Goal: Communication & Community: Ask a question

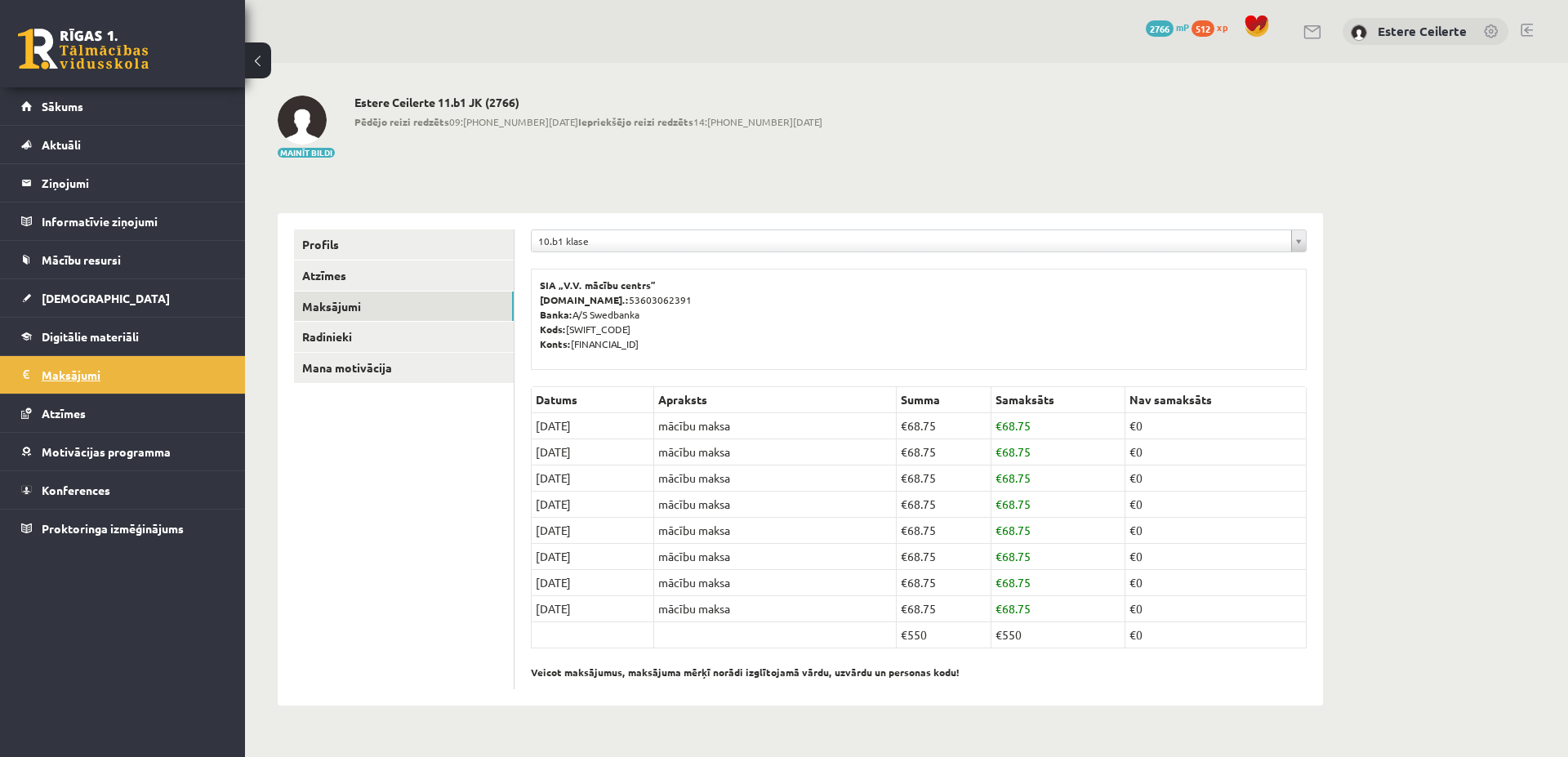
click at [71, 368] on legend "Maksājumi 0" at bounding box center [133, 374] width 183 height 37
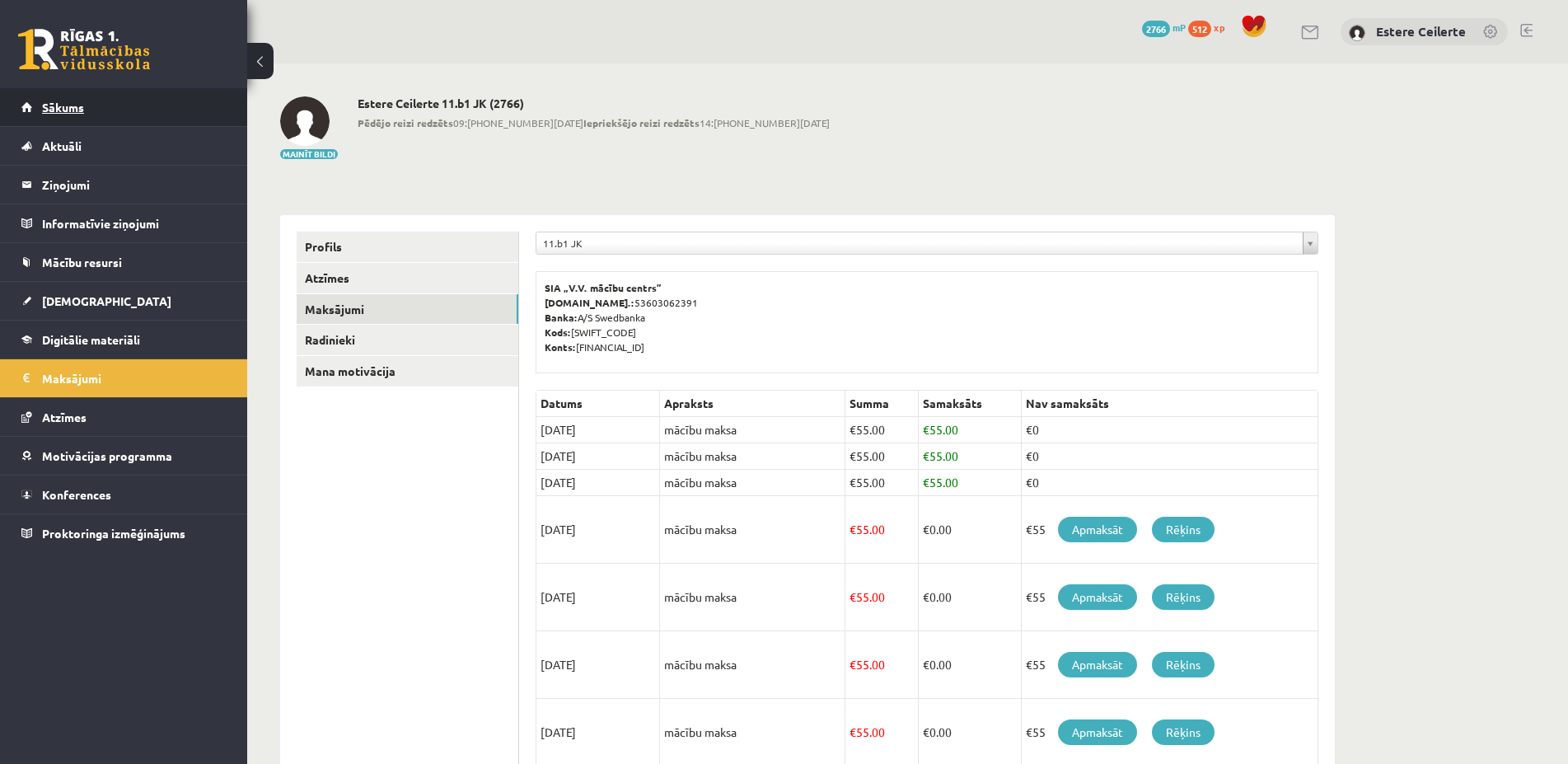
click at [69, 109] on span "Sākums" at bounding box center [63, 107] width 42 height 14
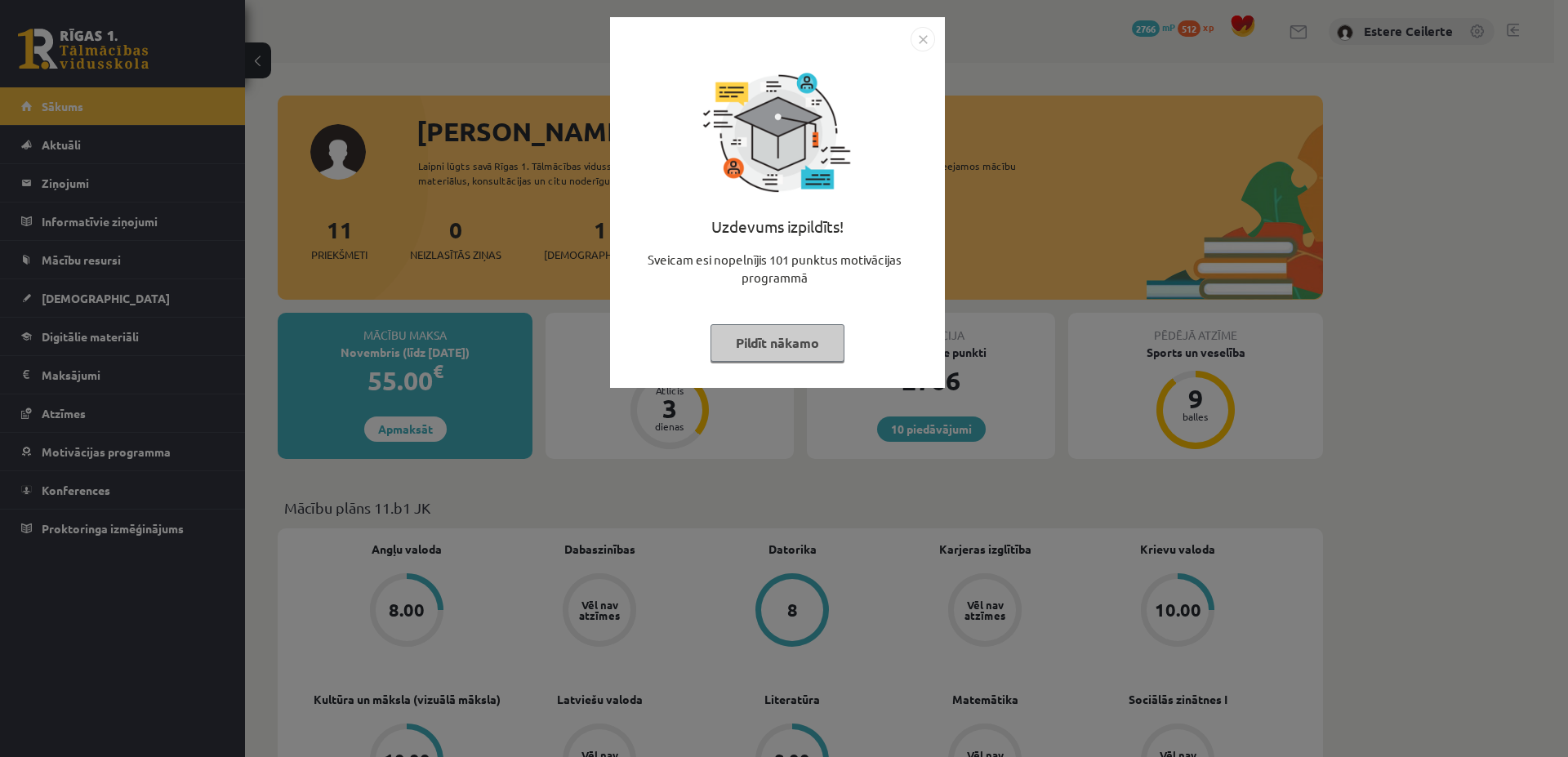
click at [775, 339] on button "Pildīt nākamo" at bounding box center [777, 342] width 134 height 37
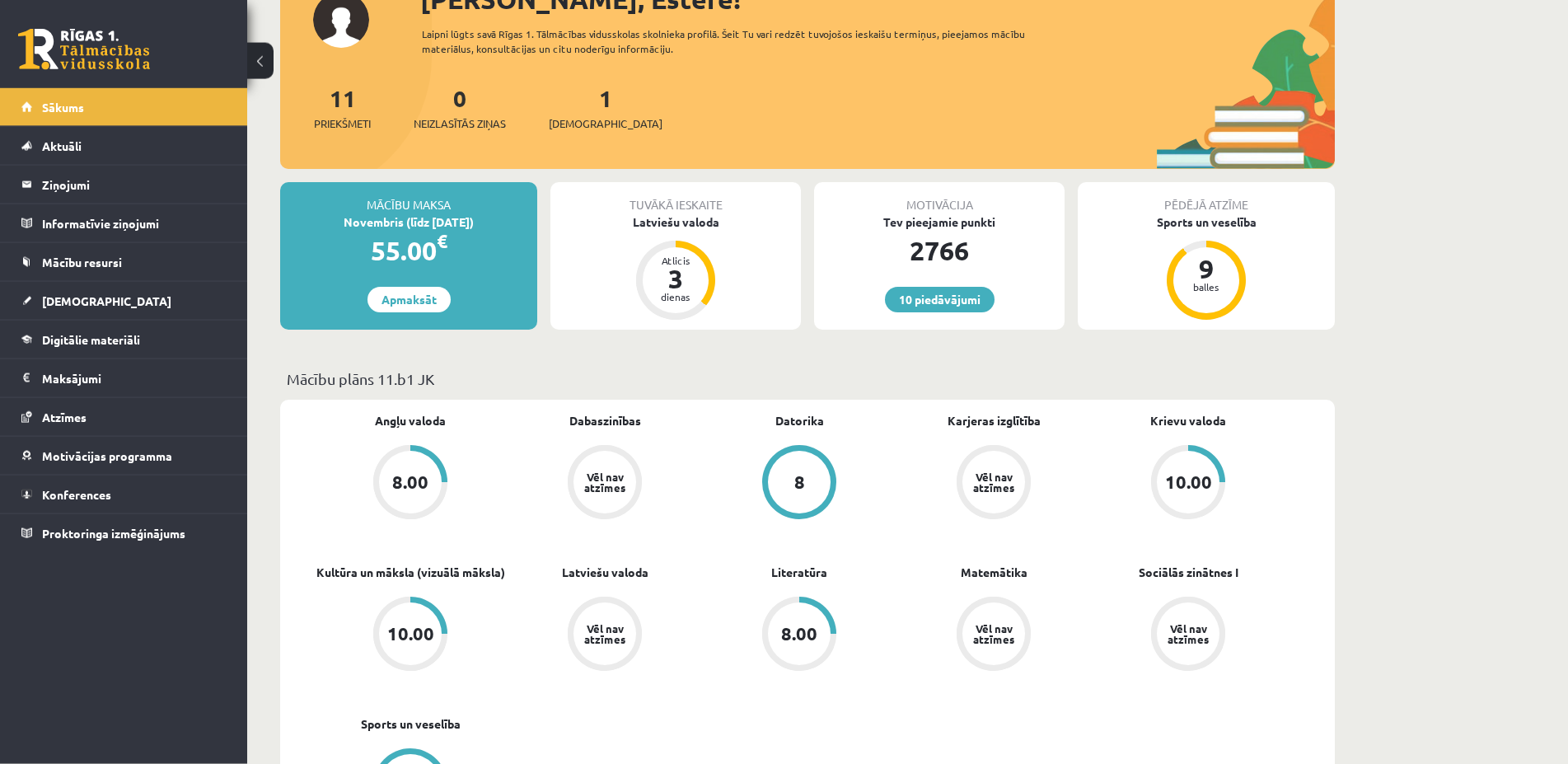
scroll to position [84, 0]
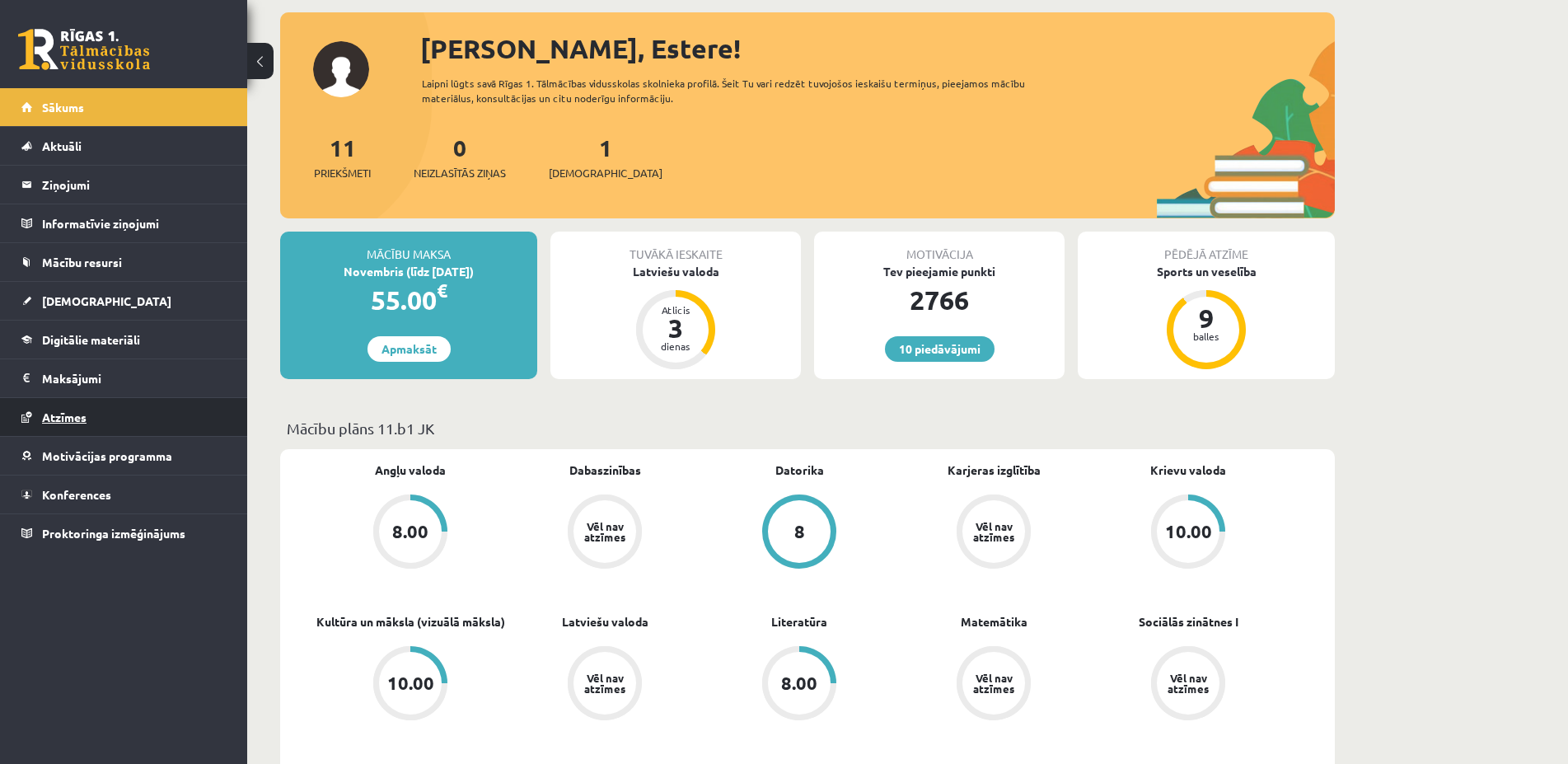
click at [90, 422] on link "Atzīmes" at bounding box center [124, 416] width 206 height 37
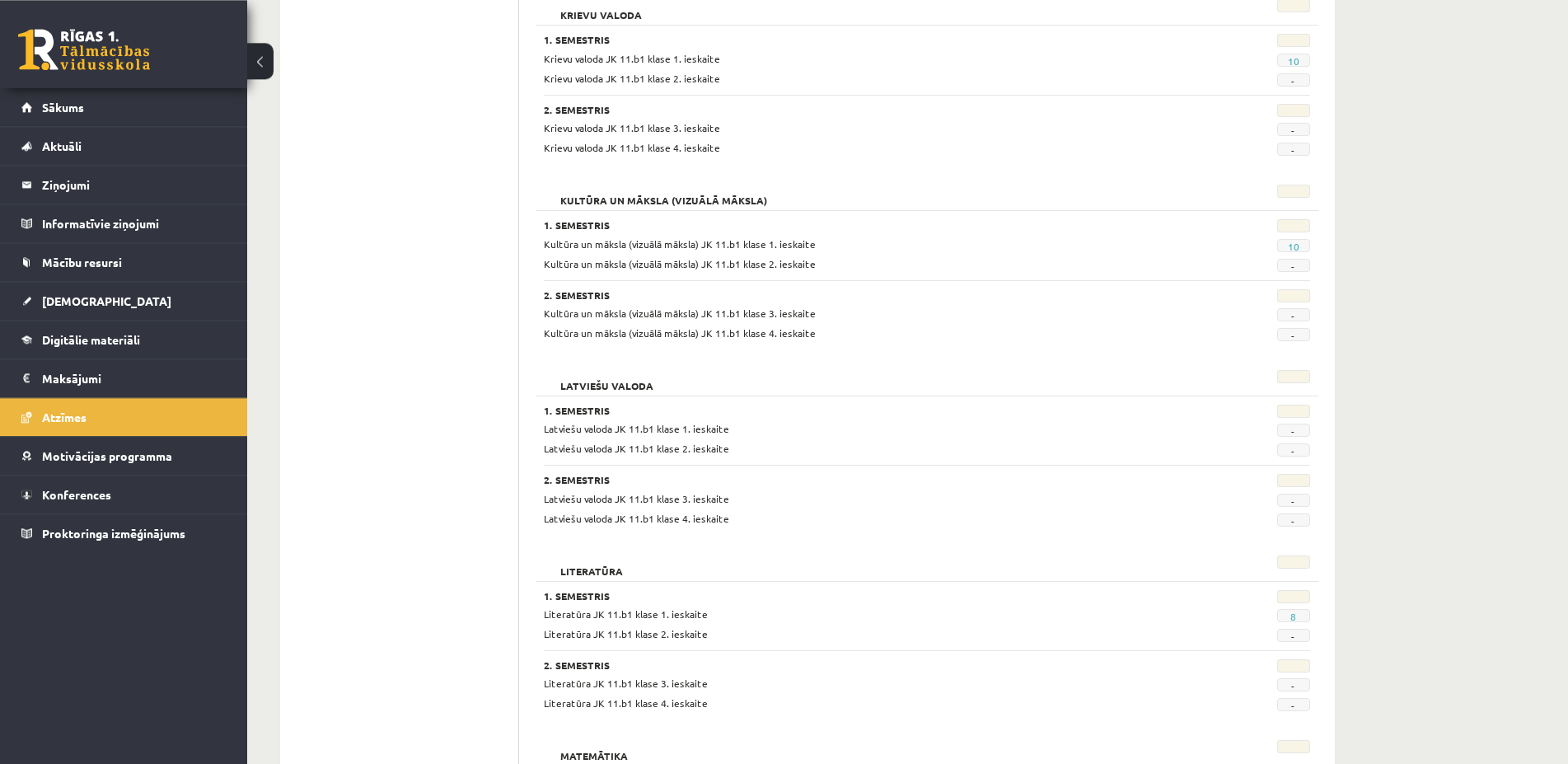
scroll to position [728, 0]
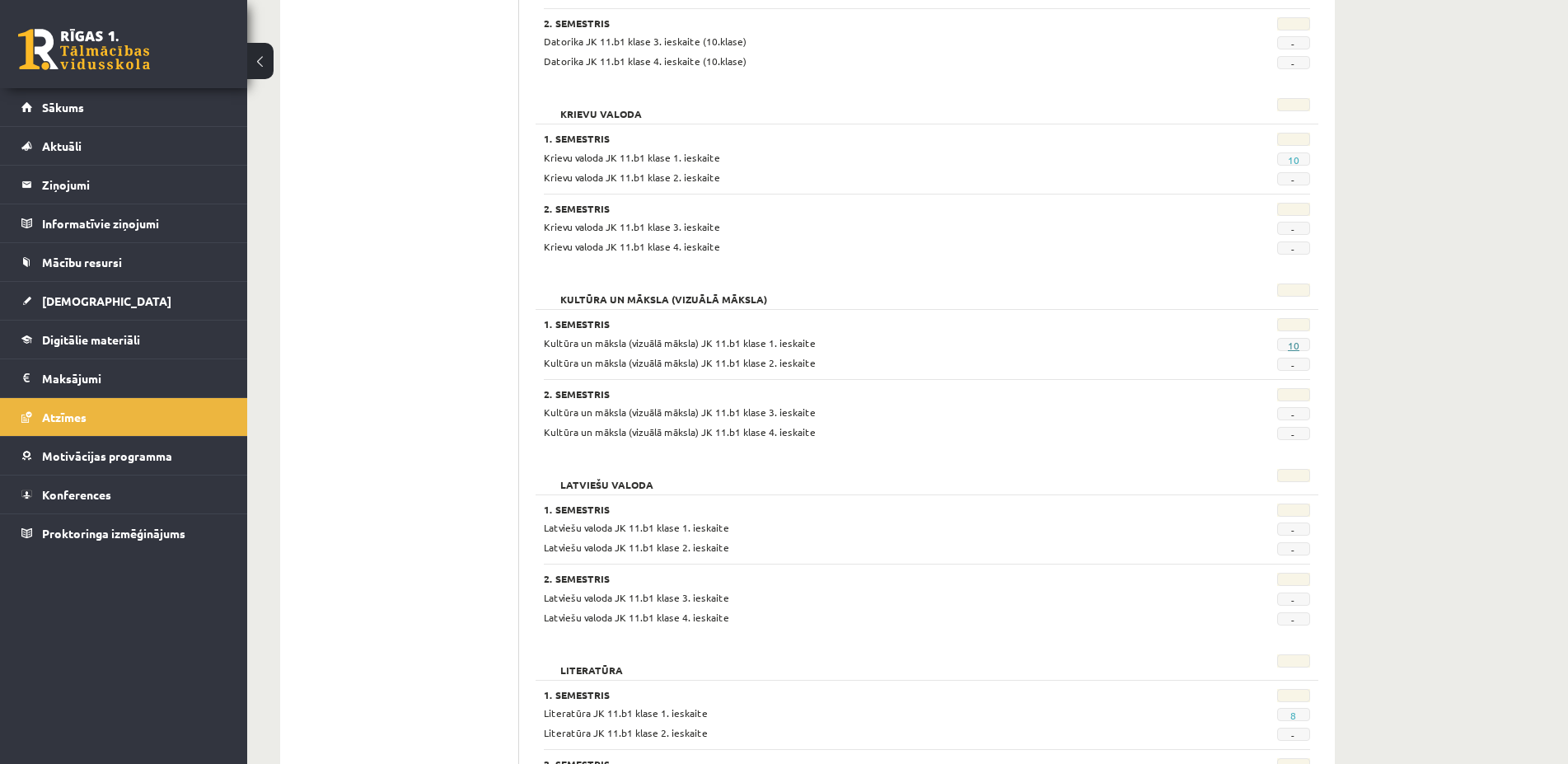
click at [1294, 345] on link "10" at bounding box center [1294, 346] width 12 height 13
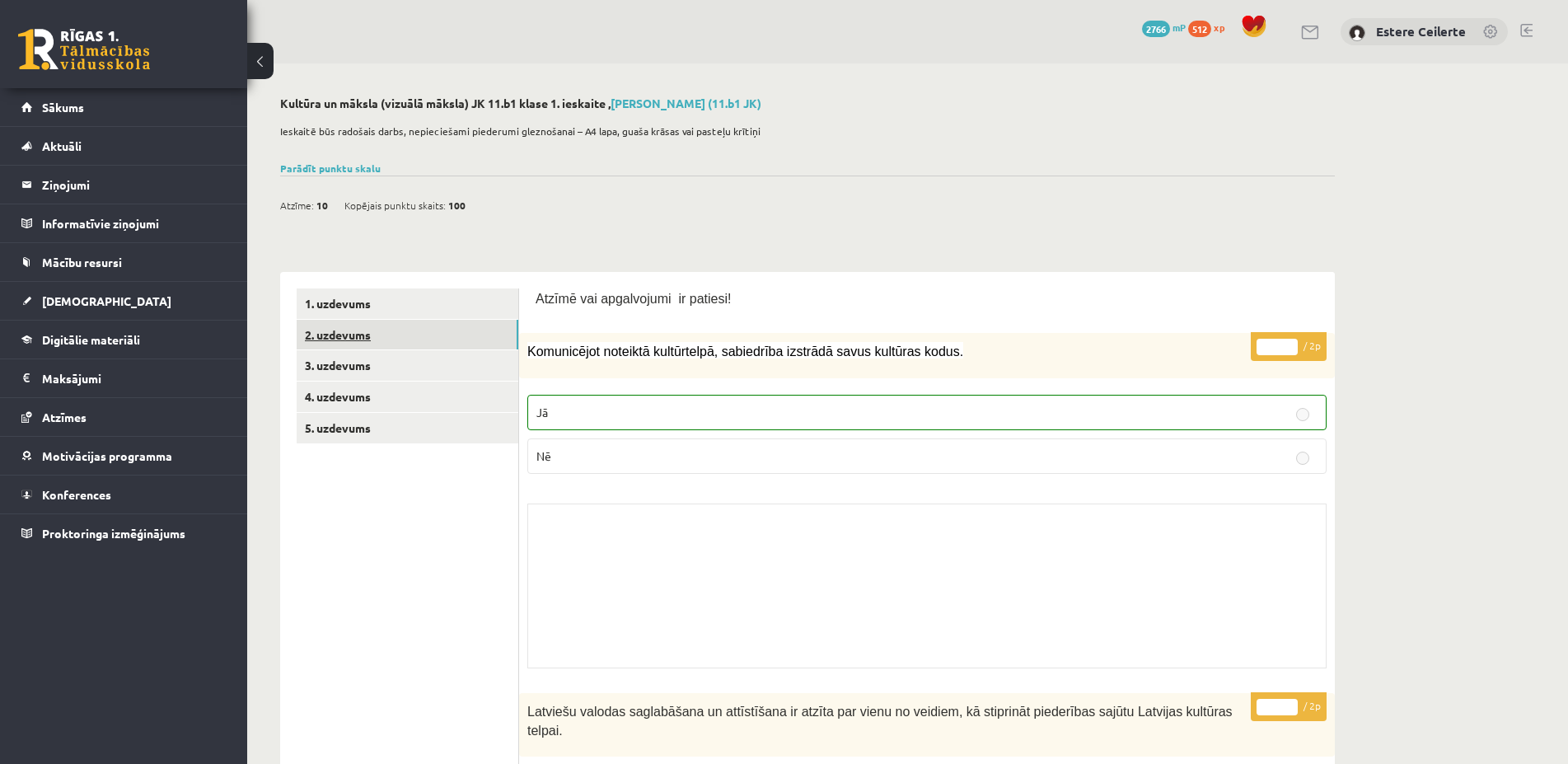
click at [336, 335] on link "2. uzdevums" at bounding box center [407, 335] width 222 height 31
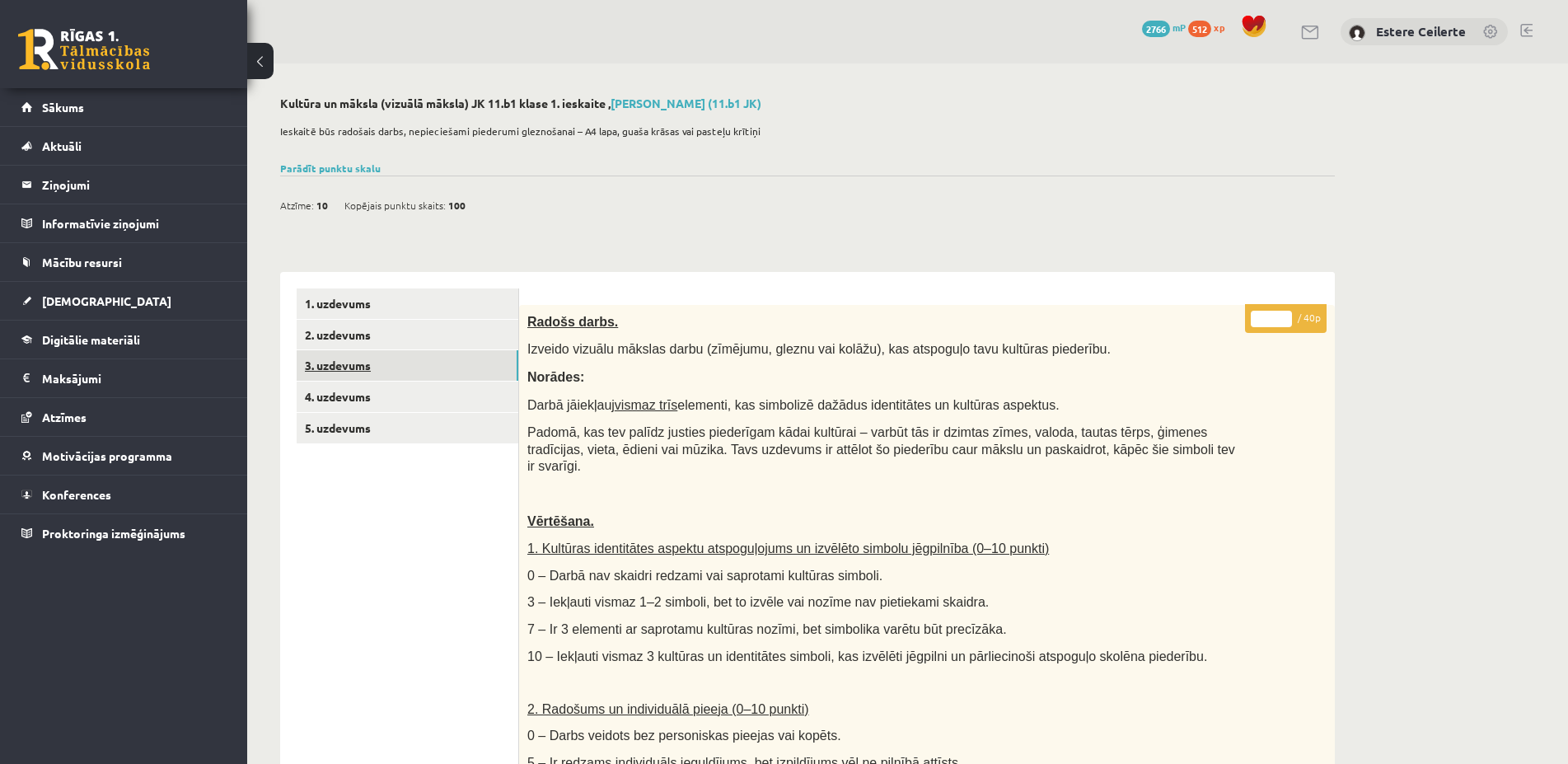
click at [355, 363] on link "3. uzdevums" at bounding box center [407, 366] width 222 height 31
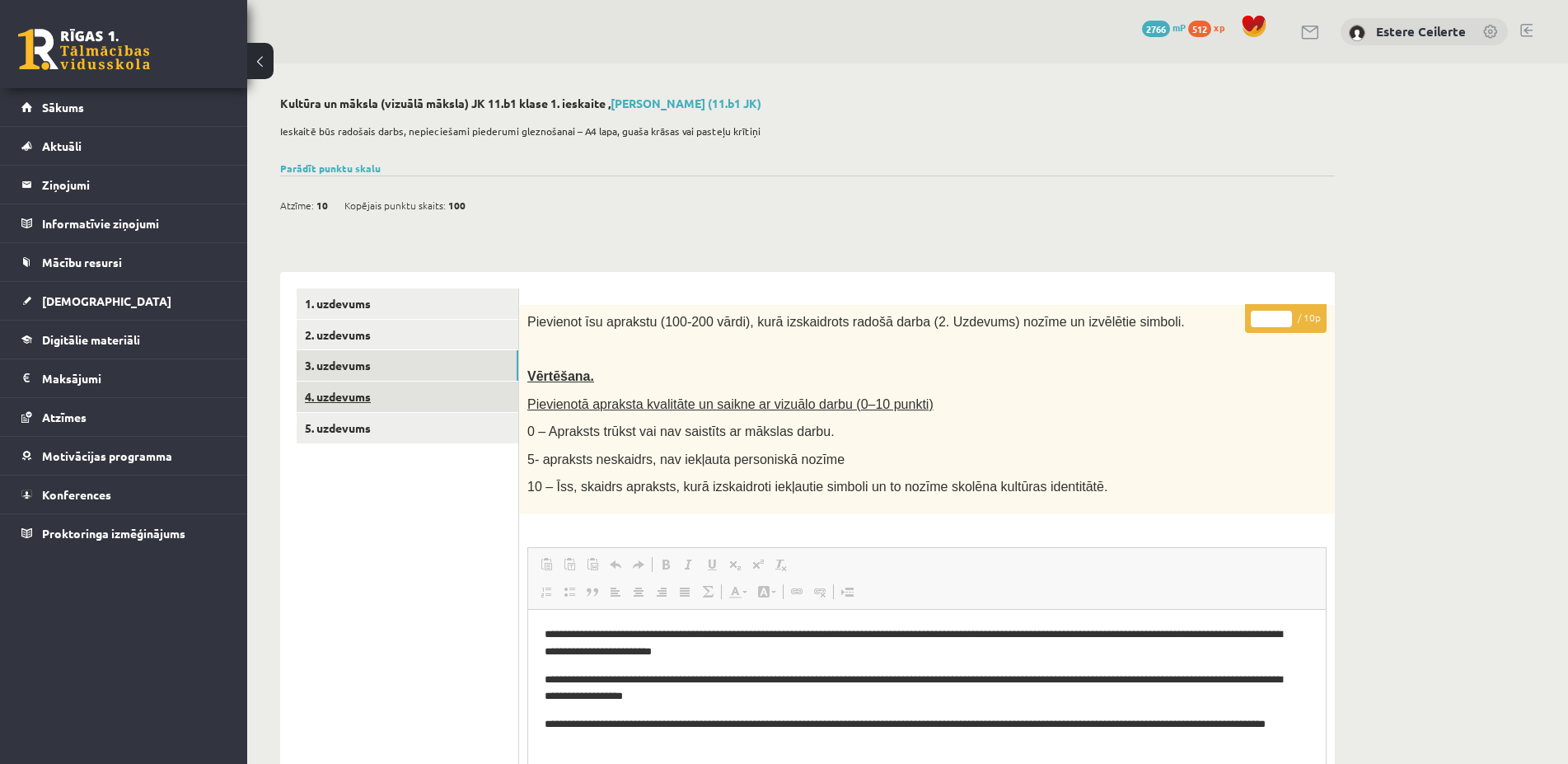
click at [345, 398] on link "4. uzdevums" at bounding box center [407, 397] width 222 height 31
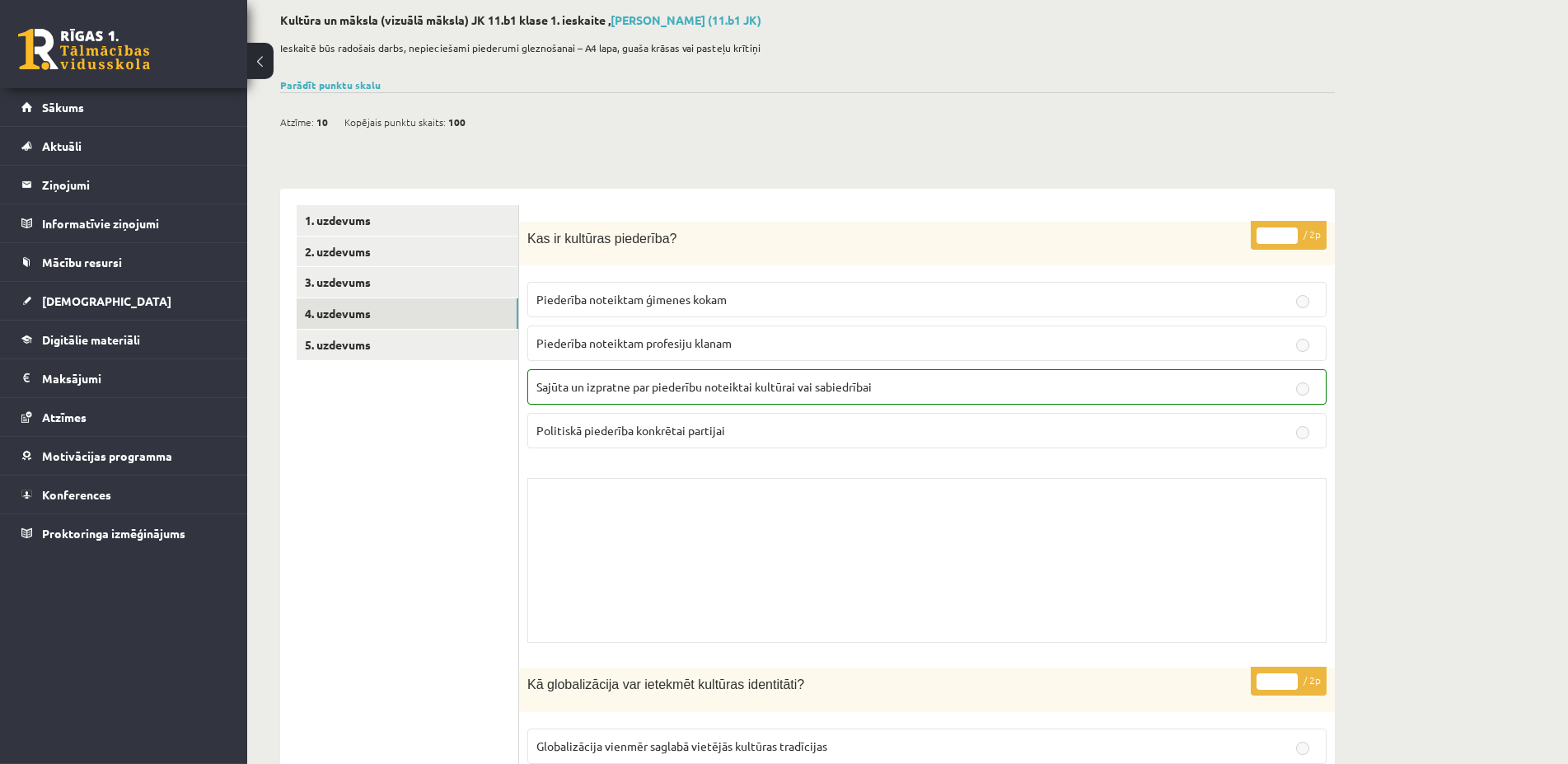
scroll to position [4, 0]
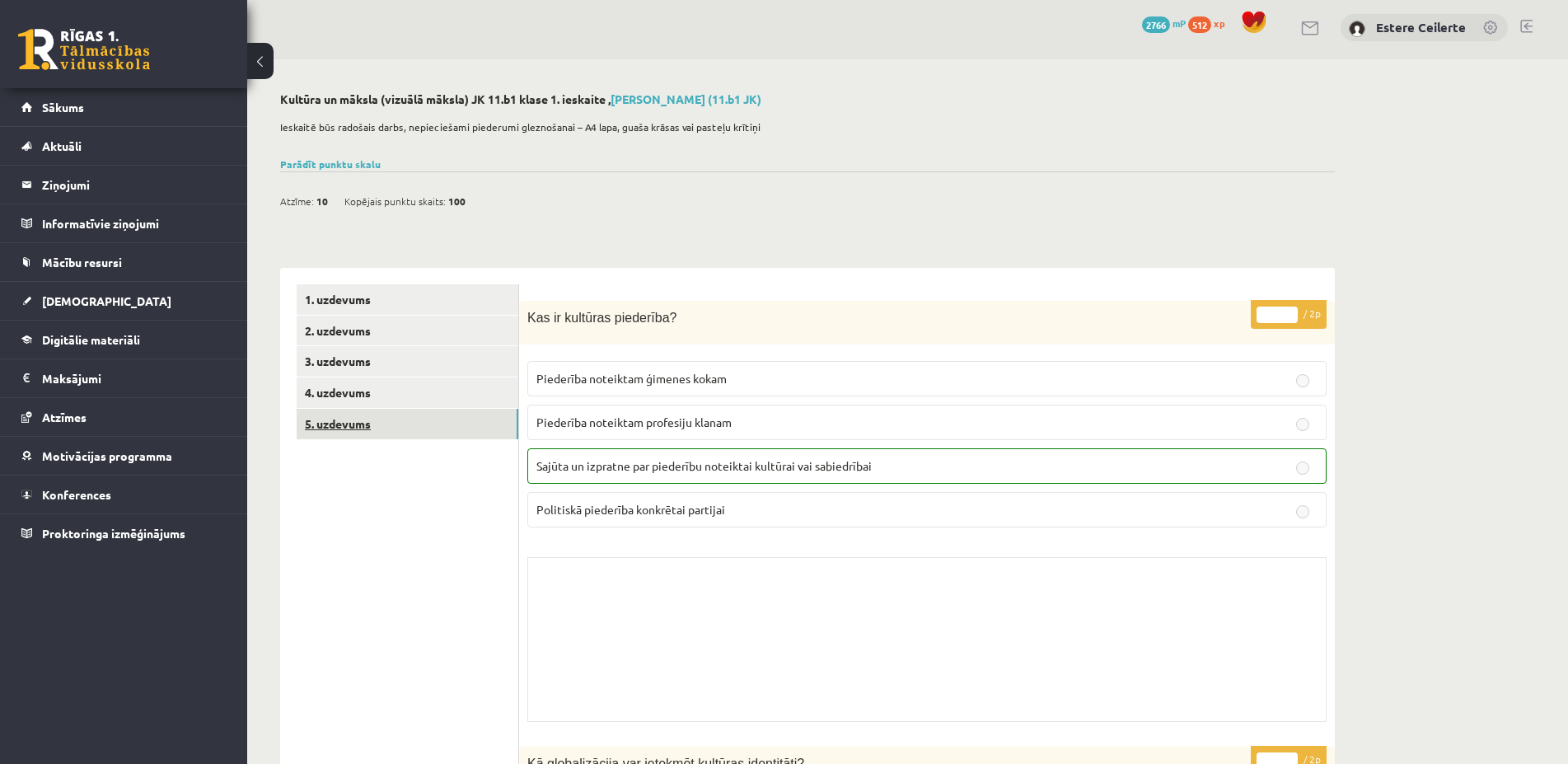
click at [412, 421] on link "5. uzdevums" at bounding box center [407, 424] width 222 height 31
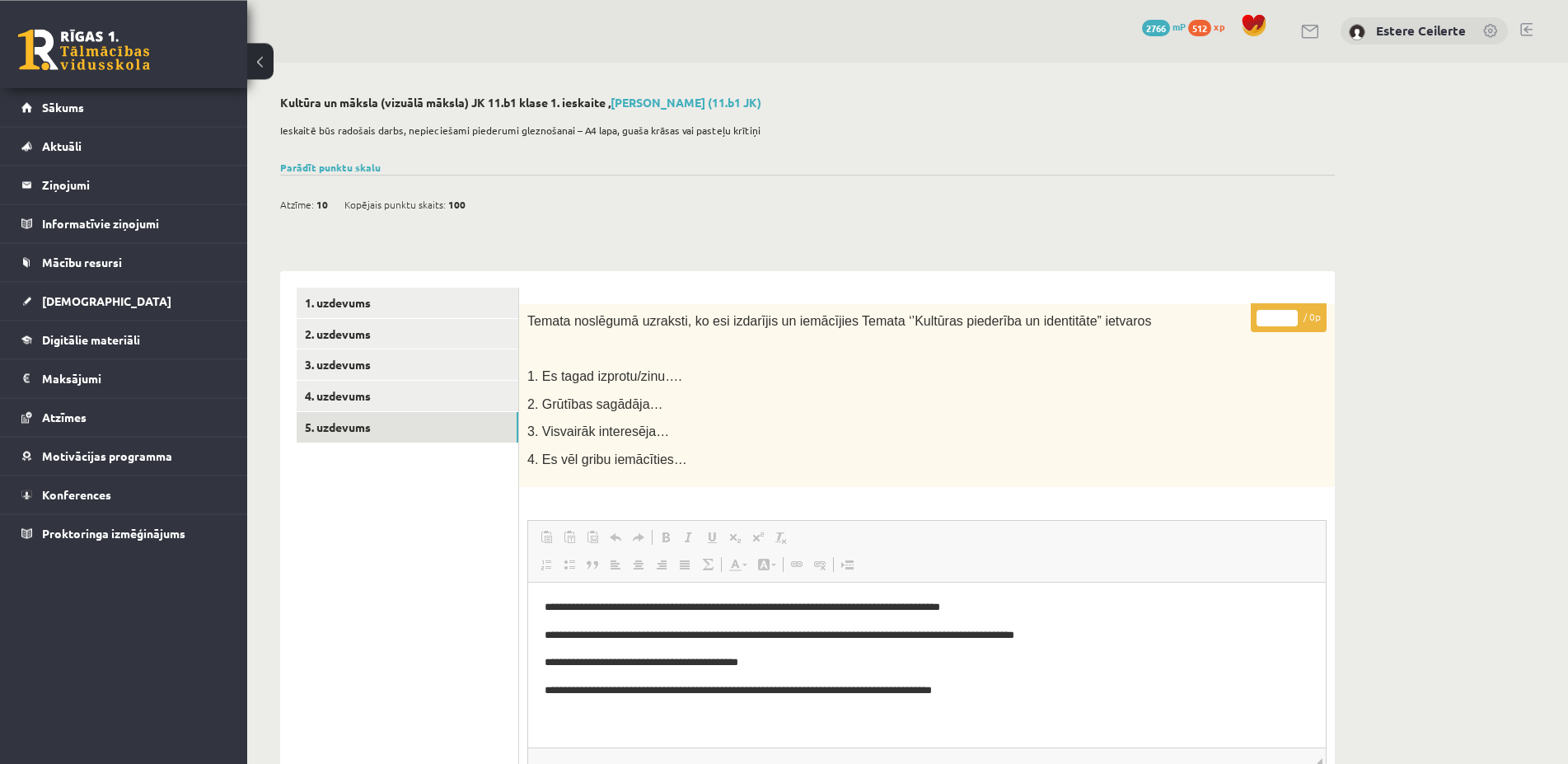
scroll to position [0, 0]
click at [73, 101] on span "Sākums" at bounding box center [63, 107] width 42 height 14
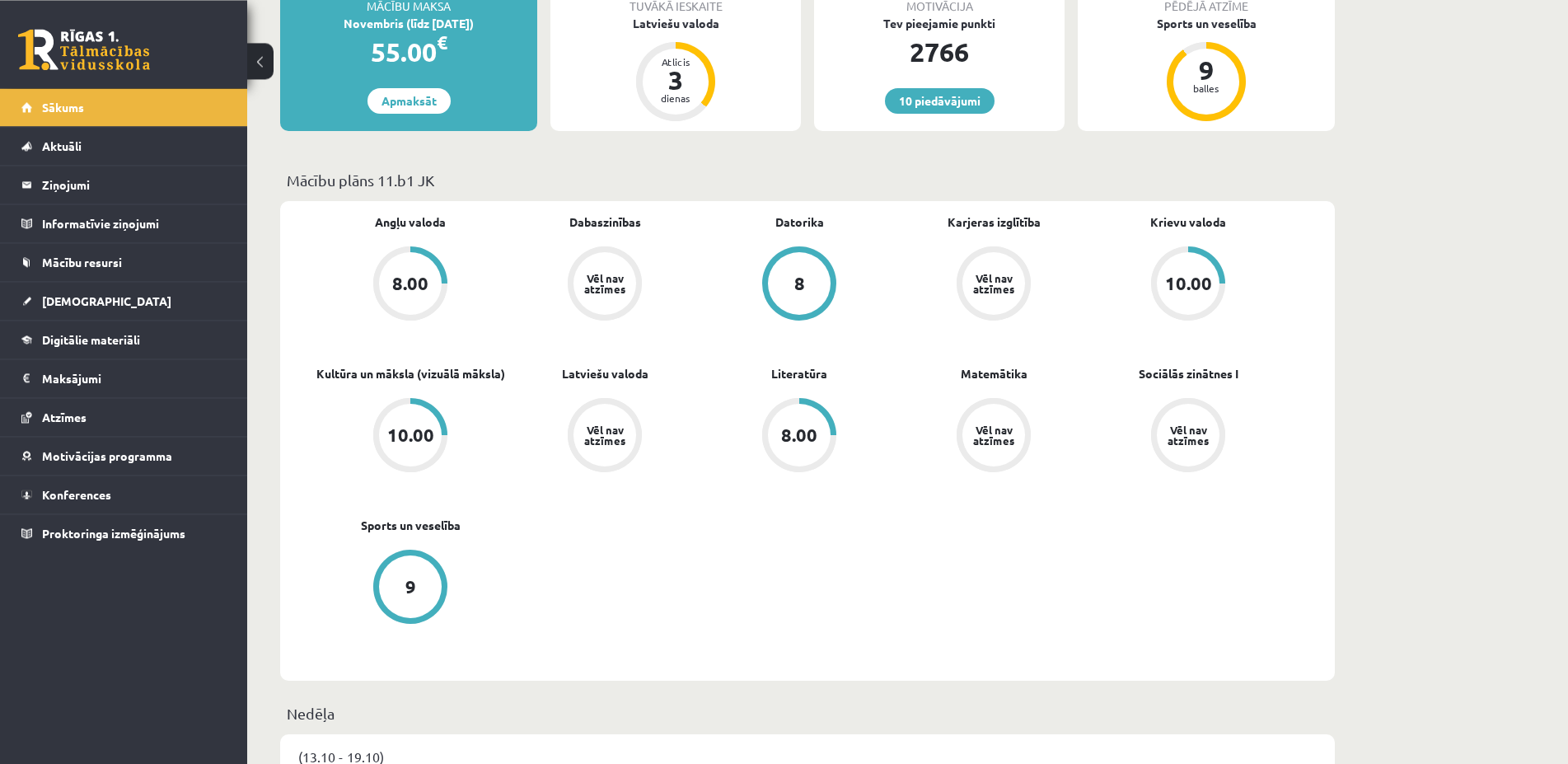
scroll to position [336, 0]
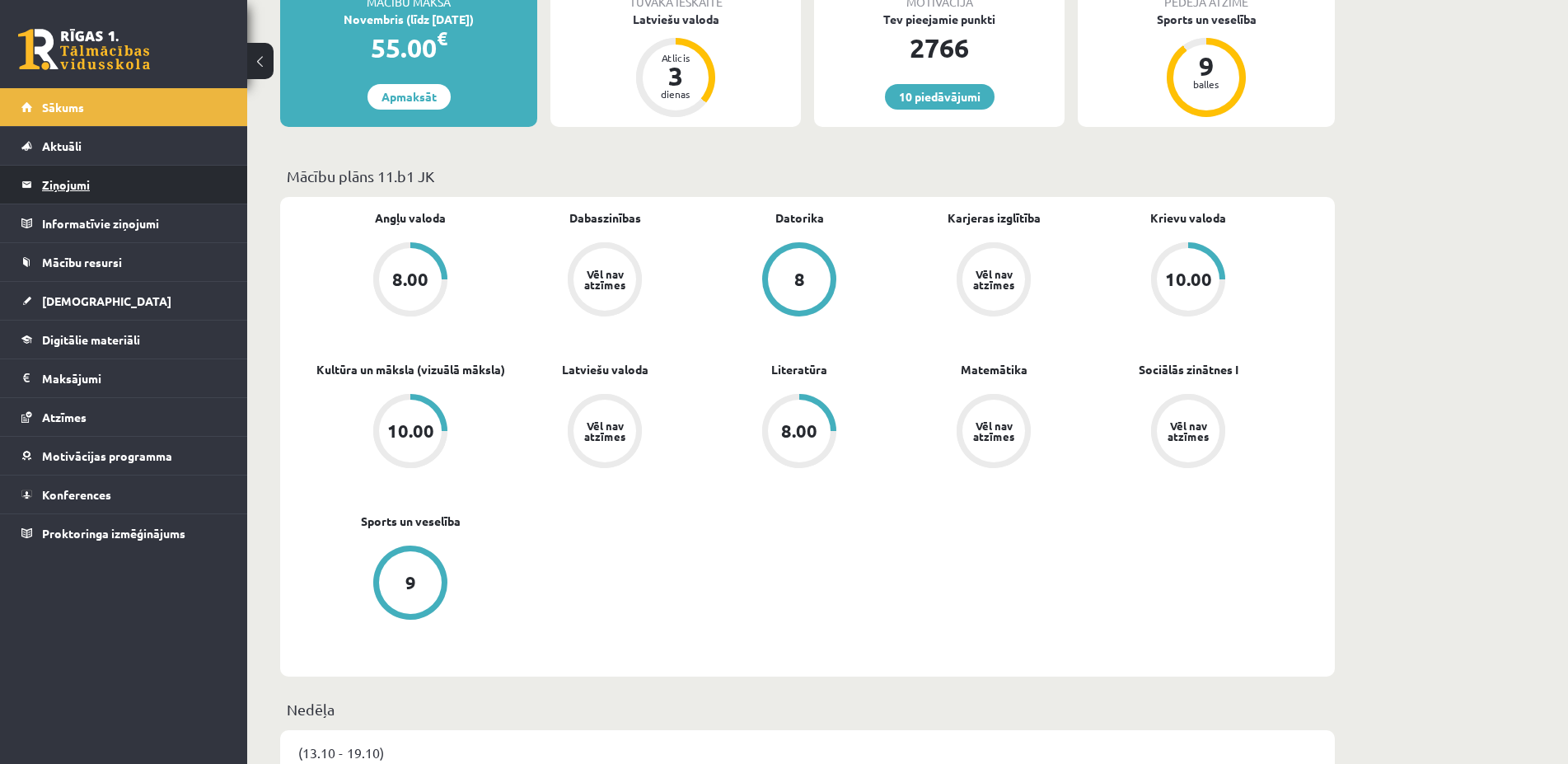
click at [101, 185] on legend "Ziņojumi 0" at bounding box center [135, 184] width 184 height 37
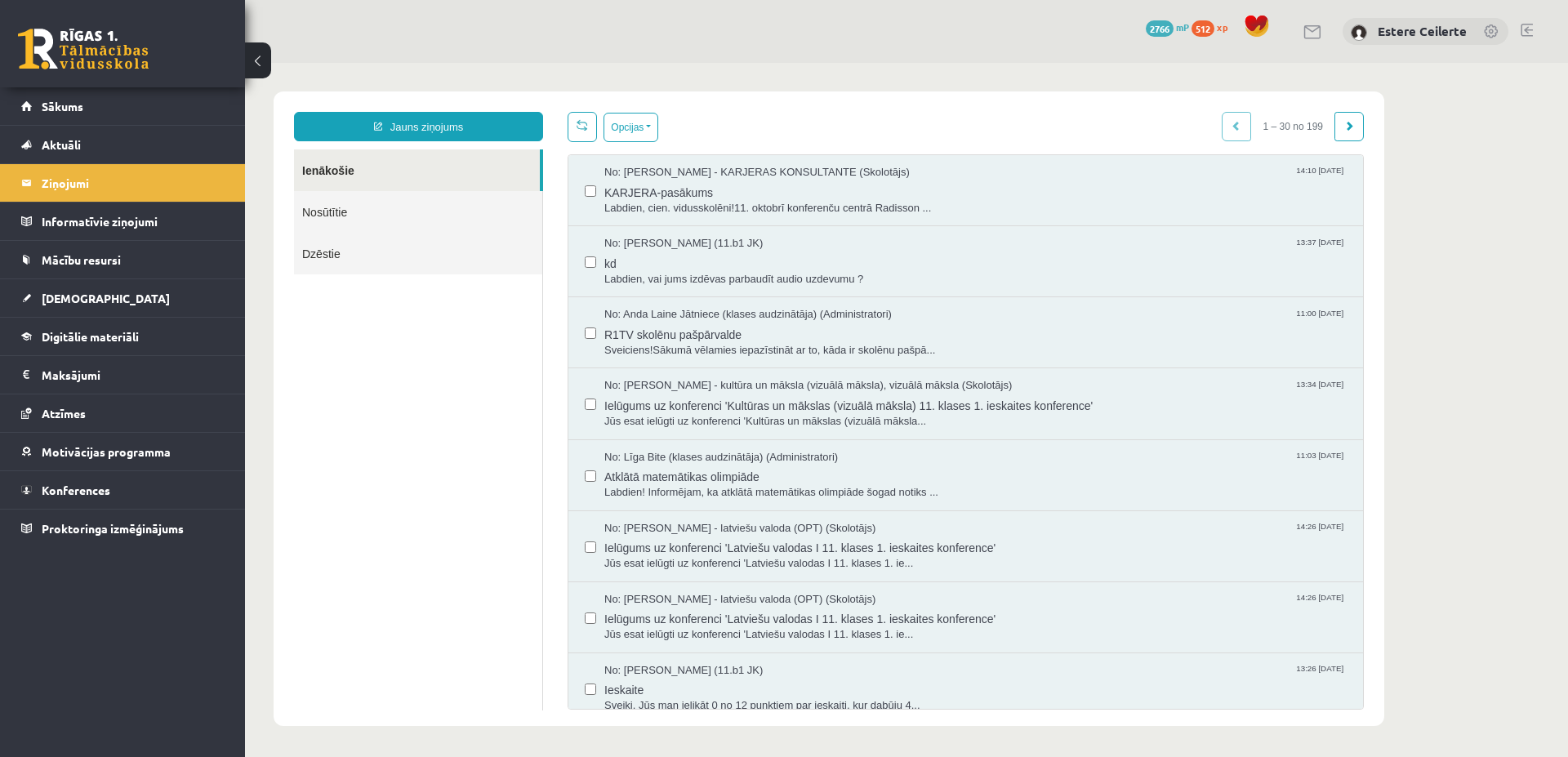
click at [370, 210] on link "Nosūtītie" at bounding box center [418, 212] width 248 height 42
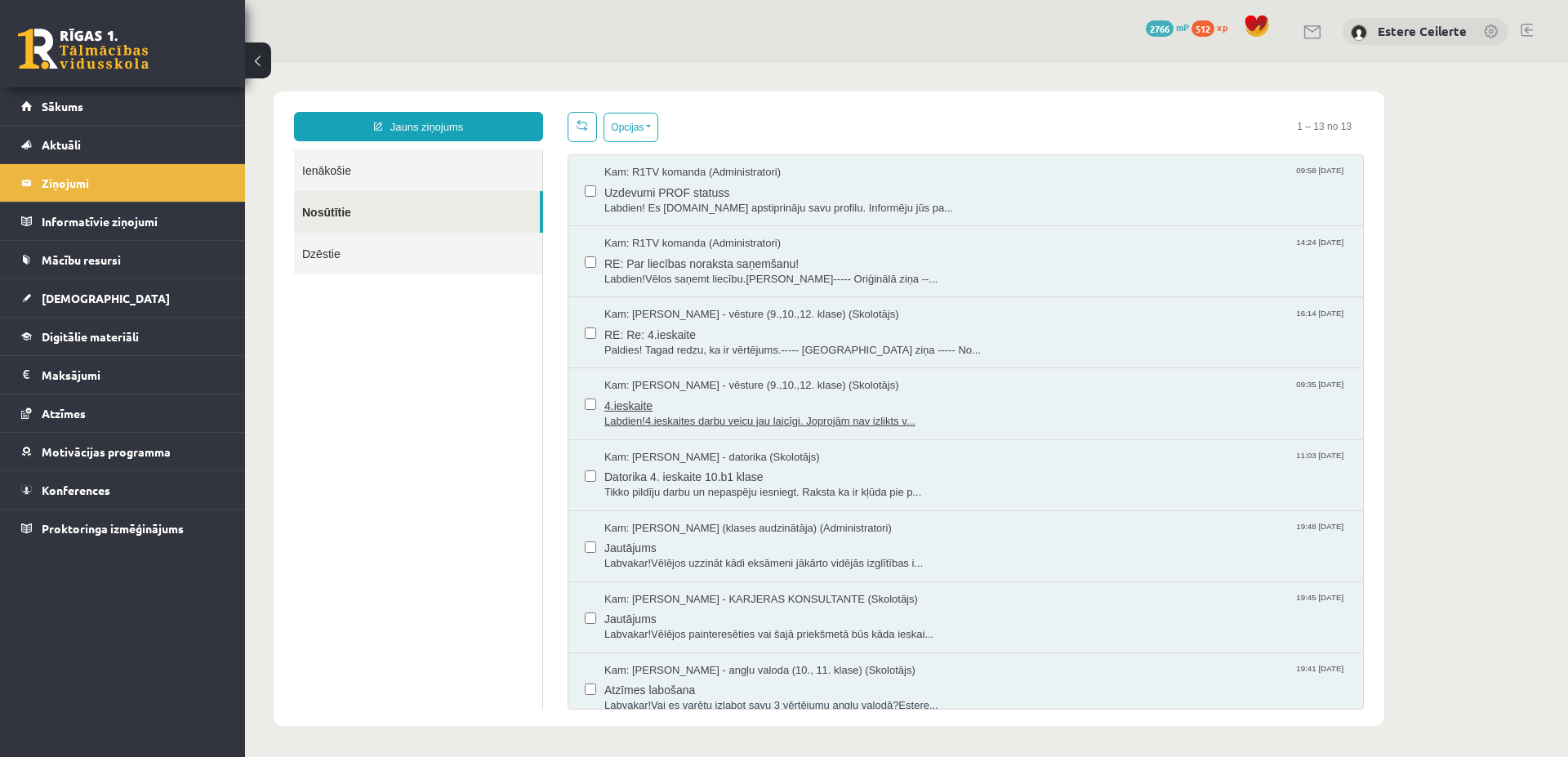
click at [835, 421] on span "Labdien!4.ieskaites darbu veicu jau laicīgi. Joprojām nav izlikts v..." at bounding box center [976, 422] width 743 height 15
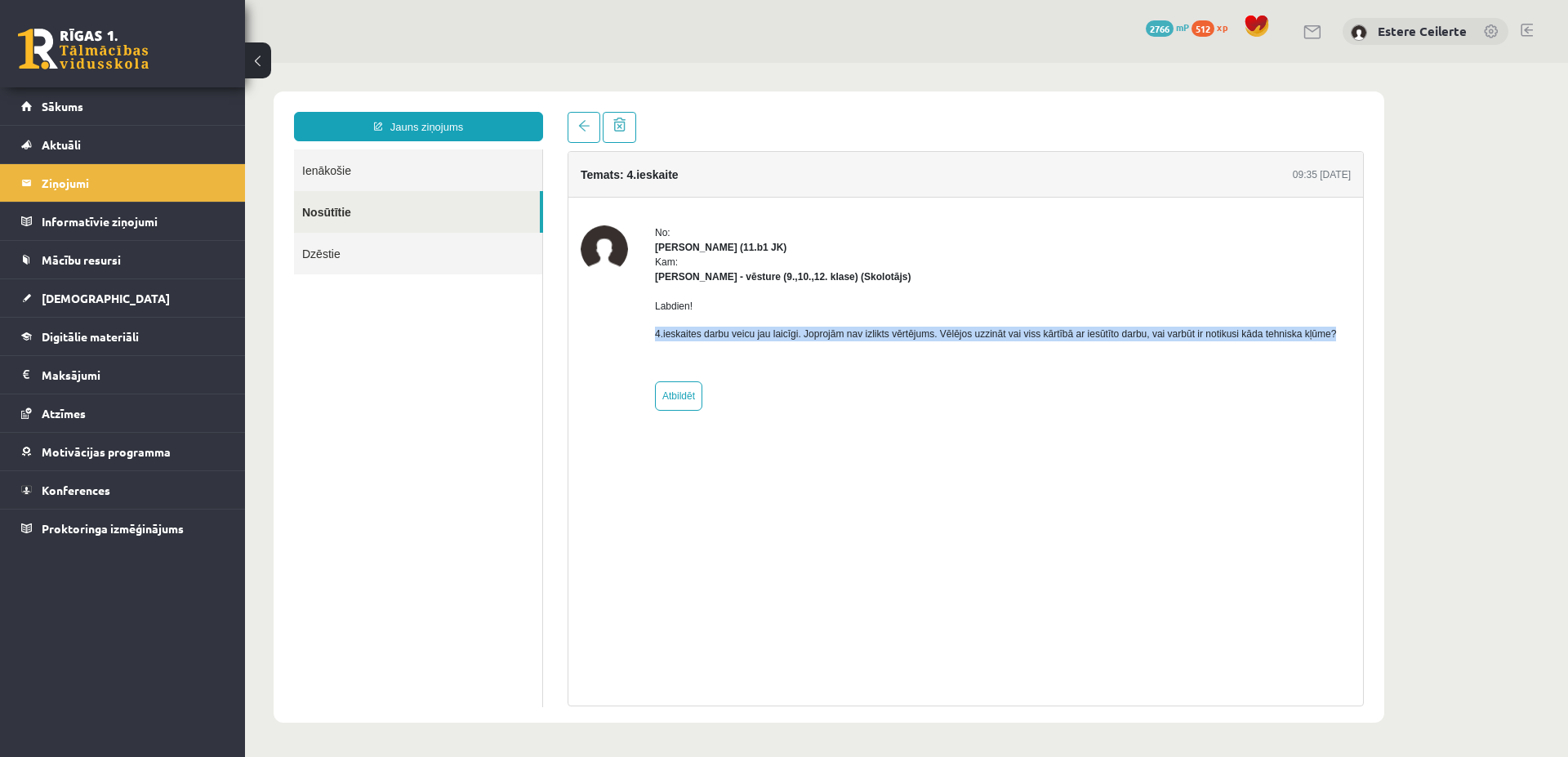
drag, startPoint x: 657, startPoint y: 333, endPoint x: 1341, endPoint y: 332, distance: 684.0
click at [1341, 332] on div "No: Estere Ceilerte (11.b1 JK) Kam: Kristīna Kižlo - vēsture (9.,10.,12. klase)…" at bounding box center [965, 318] width 770 height 186
copy p "4.ieskaites darbu veicu jau laicīgi. Joprojām nav izlikts vērtējums. Vēlējos uz…"
click at [444, 120] on link "Jauns ziņojums" at bounding box center [419, 127] width 249 height 30
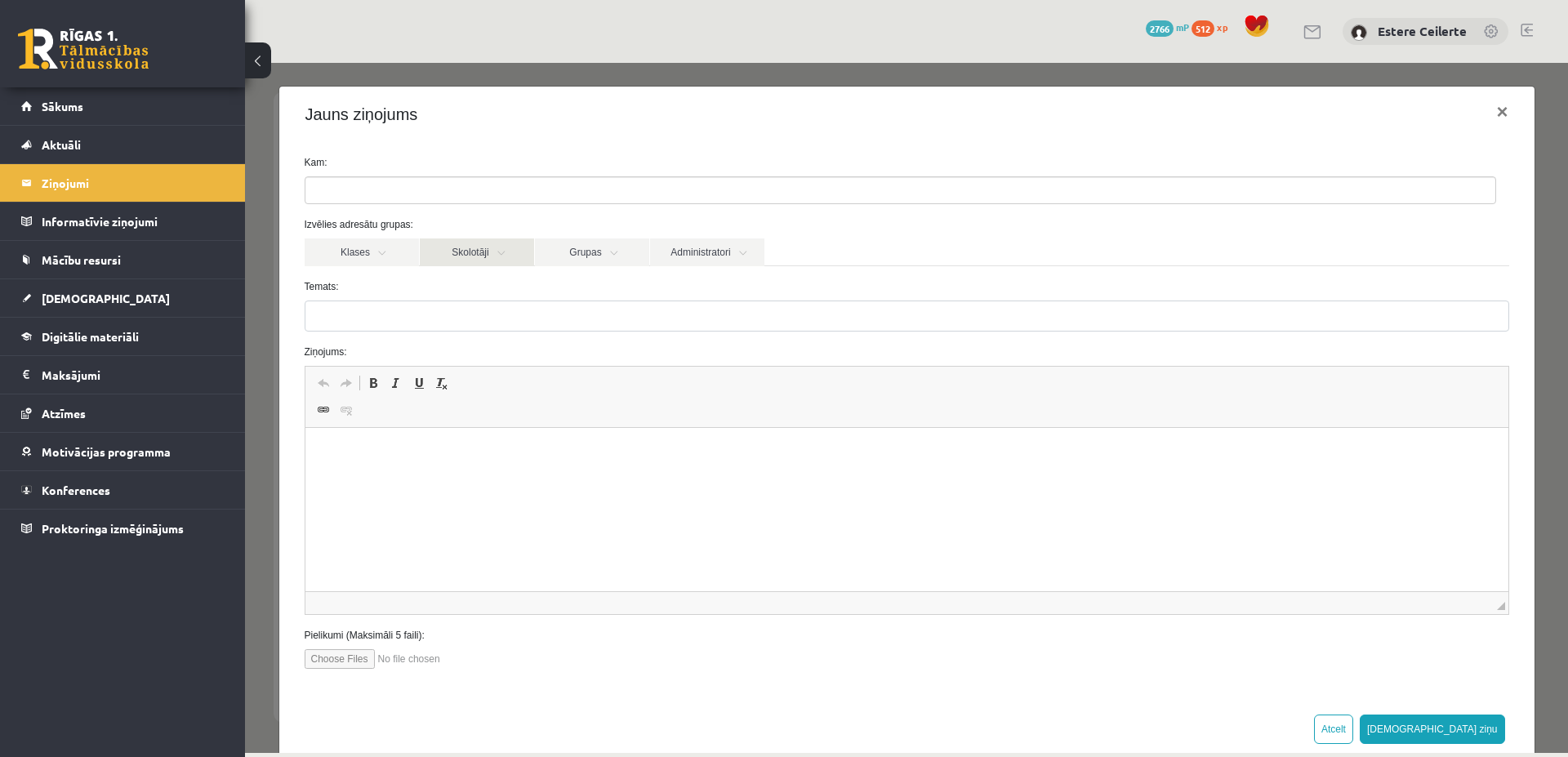
click at [507, 249] on link "Skolotāji" at bounding box center [477, 251] width 114 height 28
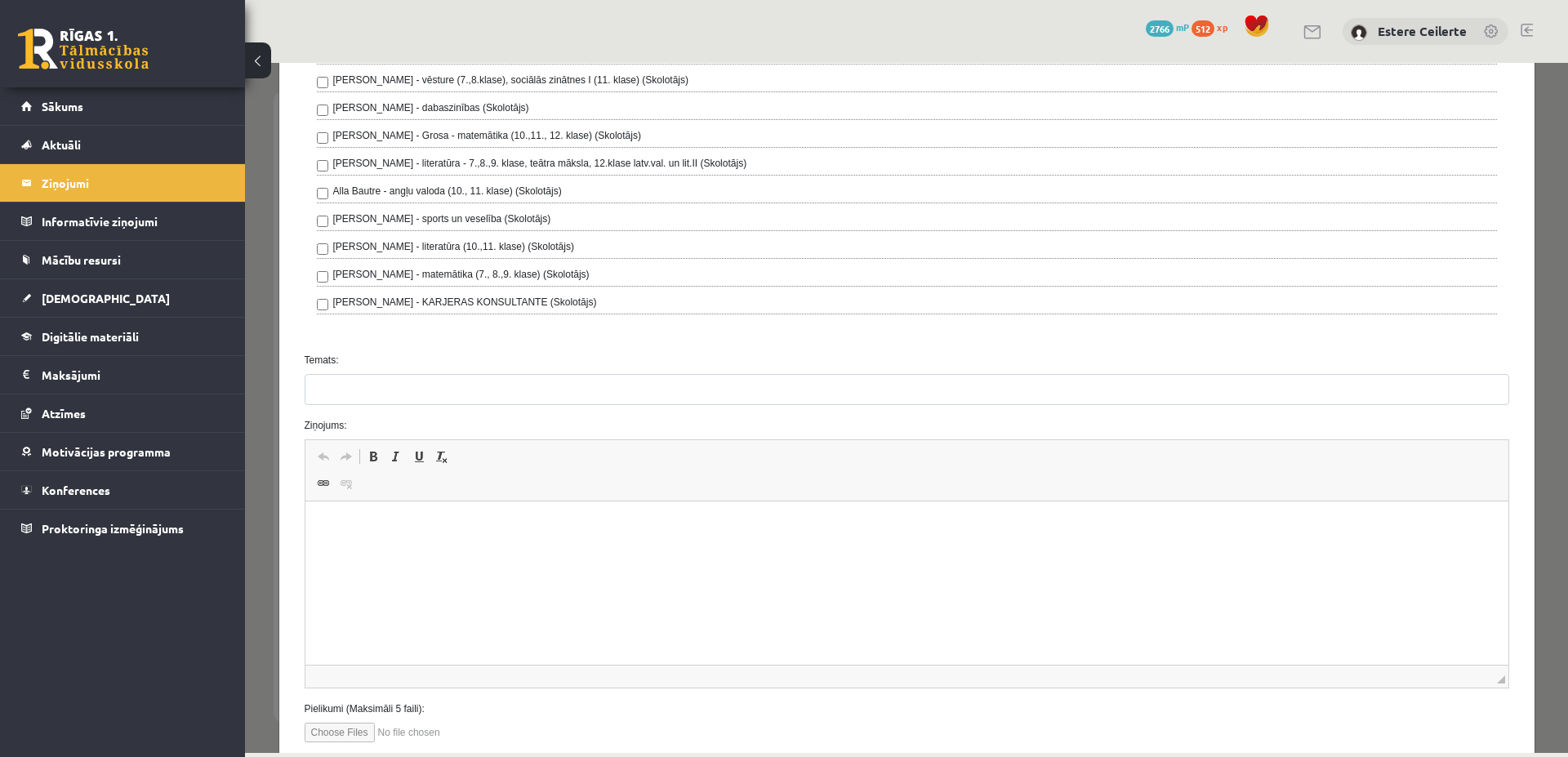
scroll to position [392, 0]
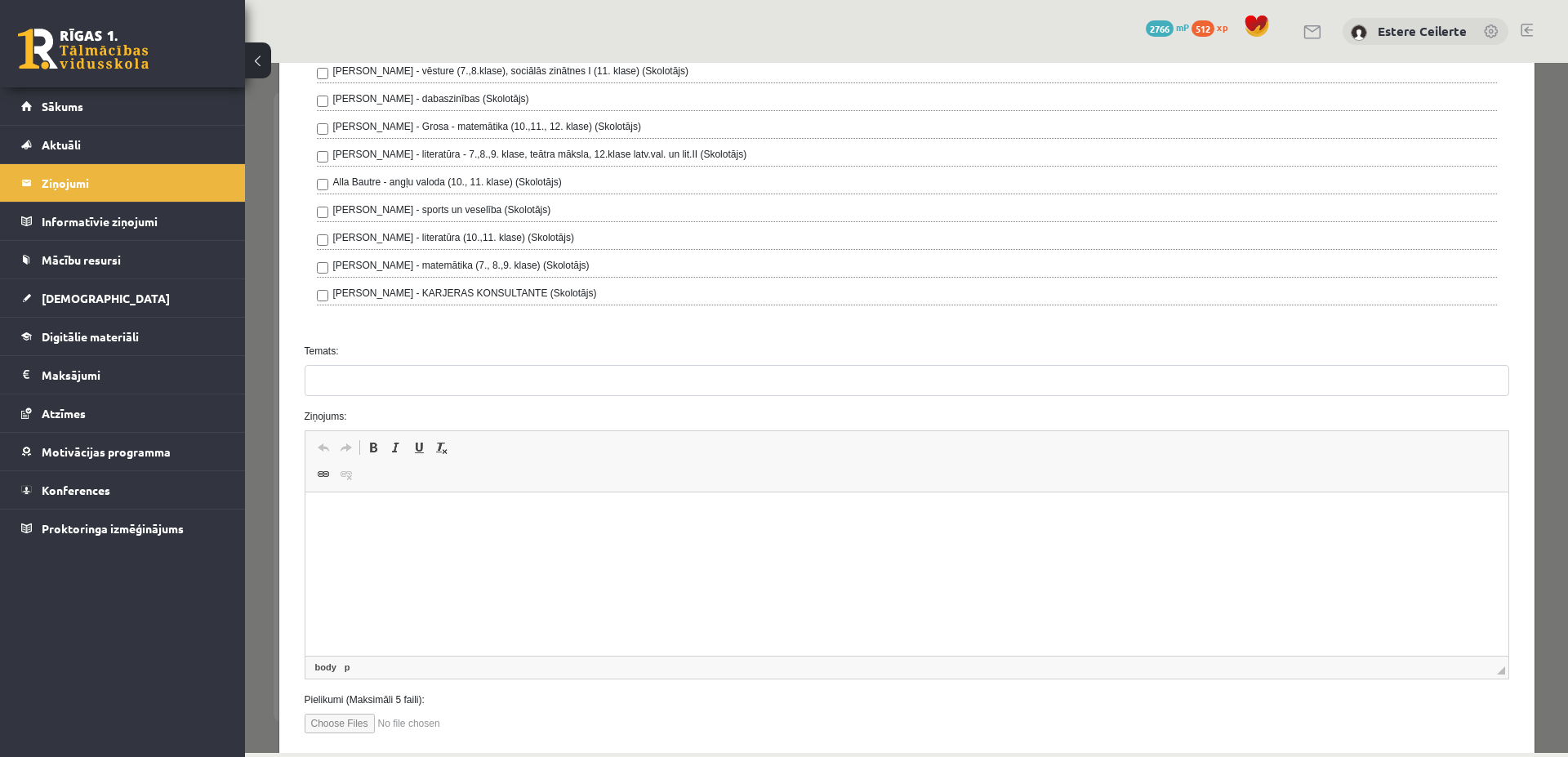
click at [729, 541] on html at bounding box center [905, 574] width 1202 height 164
drag, startPoint x: 325, startPoint y: 513, endPoint x: 314, endPoint y: 514, distance: 11.0
click at [314, 514] on html "**********" at bounding box center [905, 574] width 1202 height 164
click at [322, 514] on p "**********" at bounding box center [899, 517] width 1157 height 17
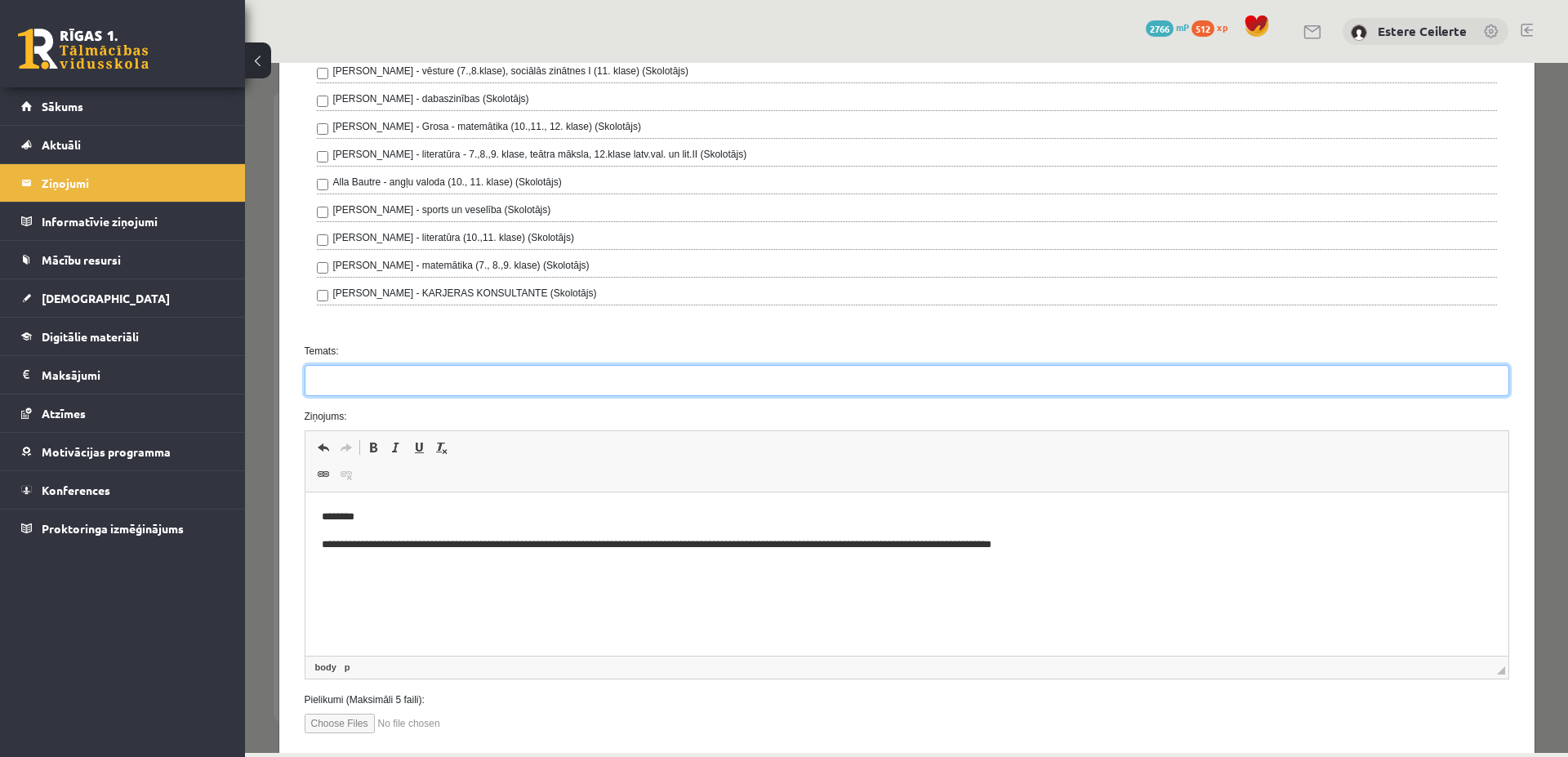
click at [460, 384] on input "Temats:" at bounding box center [906, 380] width 1204 height 31
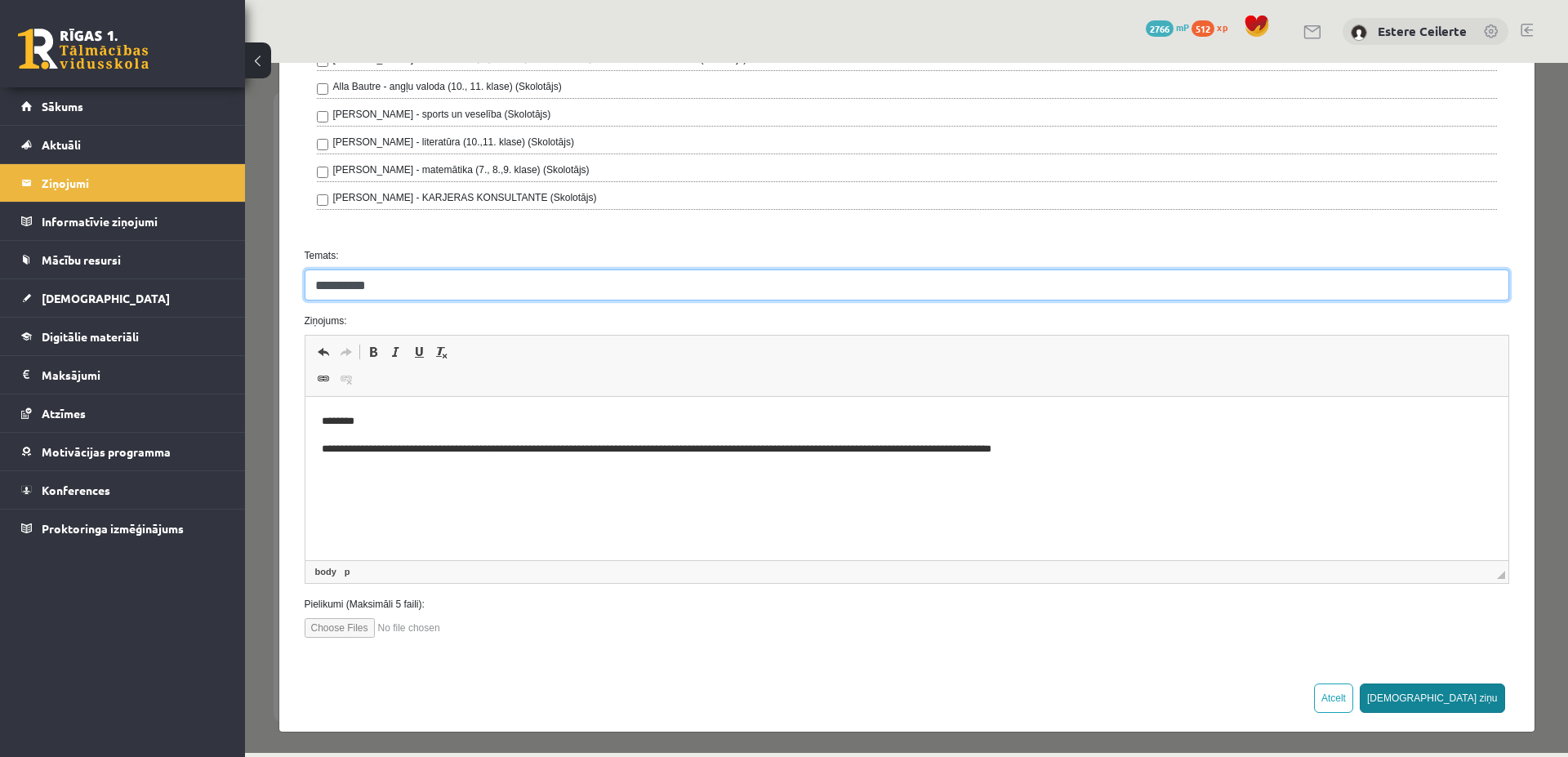
type input "**********"
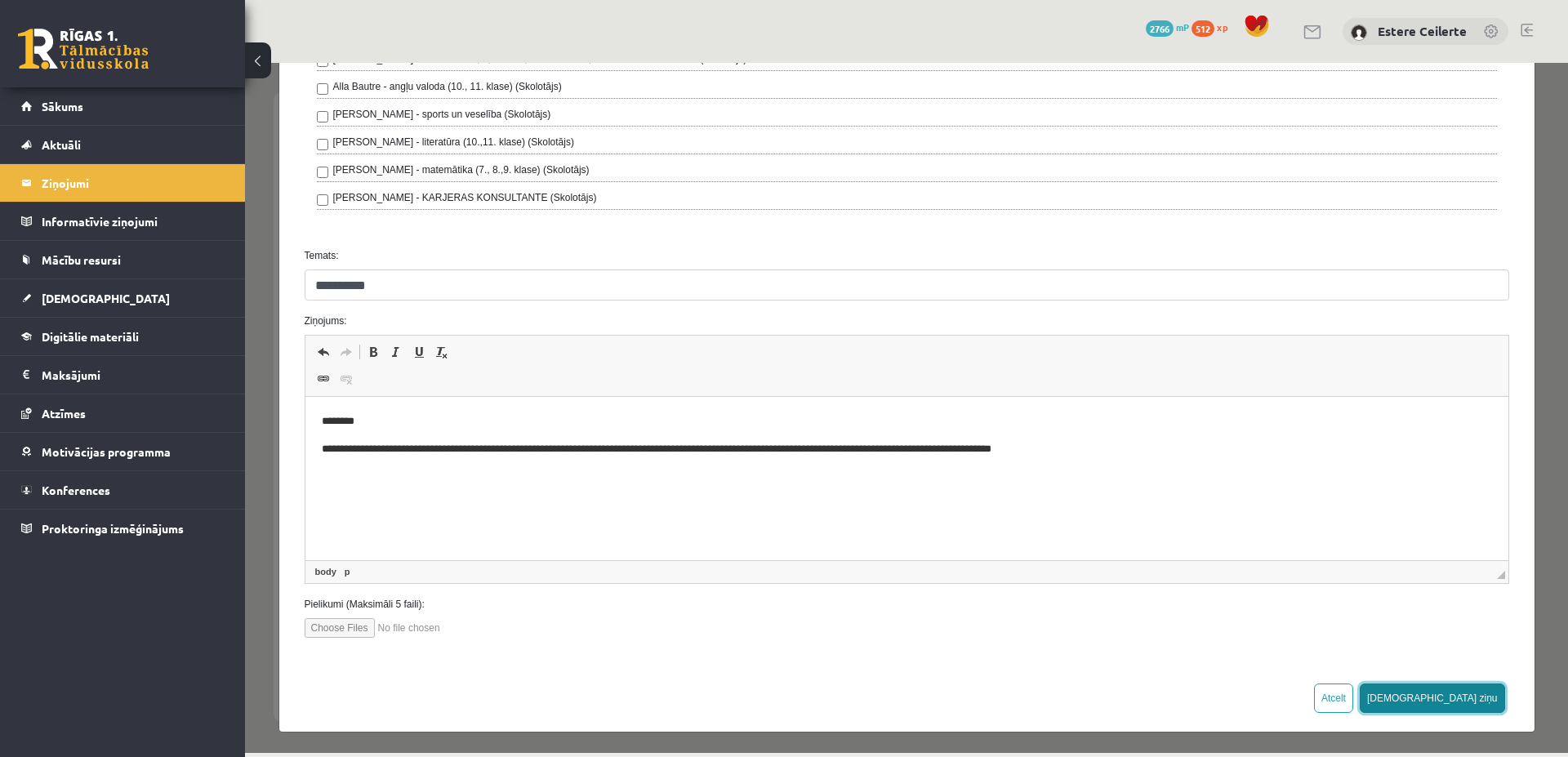
click at [1471, 687] on button "Sūtīt ziņu" at bounding box center [1432, 698] width 146 height 30
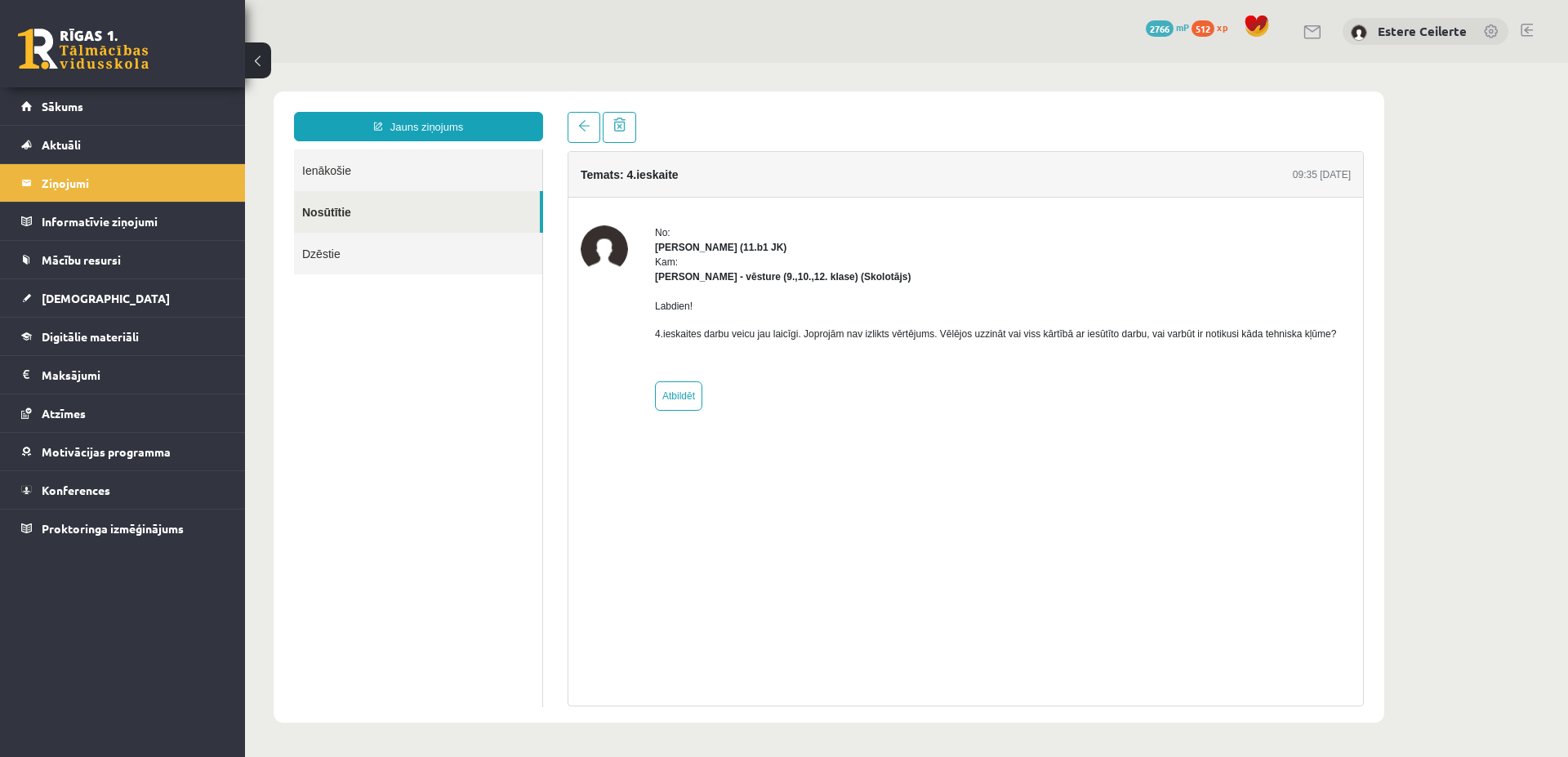
scroll to position [0, 0]
click at [78, 110] on span "Sākums" at bounding box center [63, 106] width 42 height 14
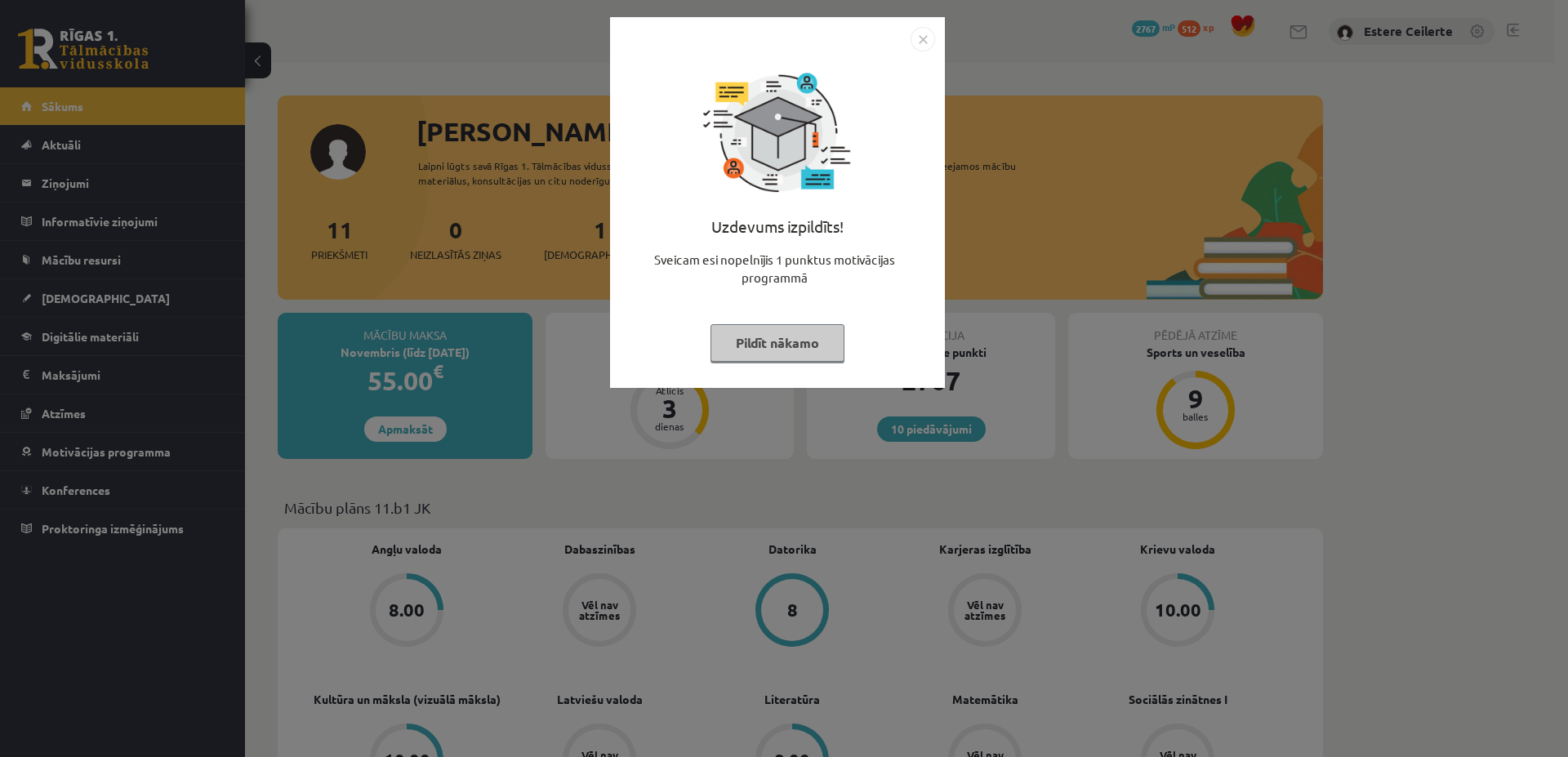
click at [751, 350] on button "Pildīt nākamo" at bounding box center [777, 342] width 134 height 37
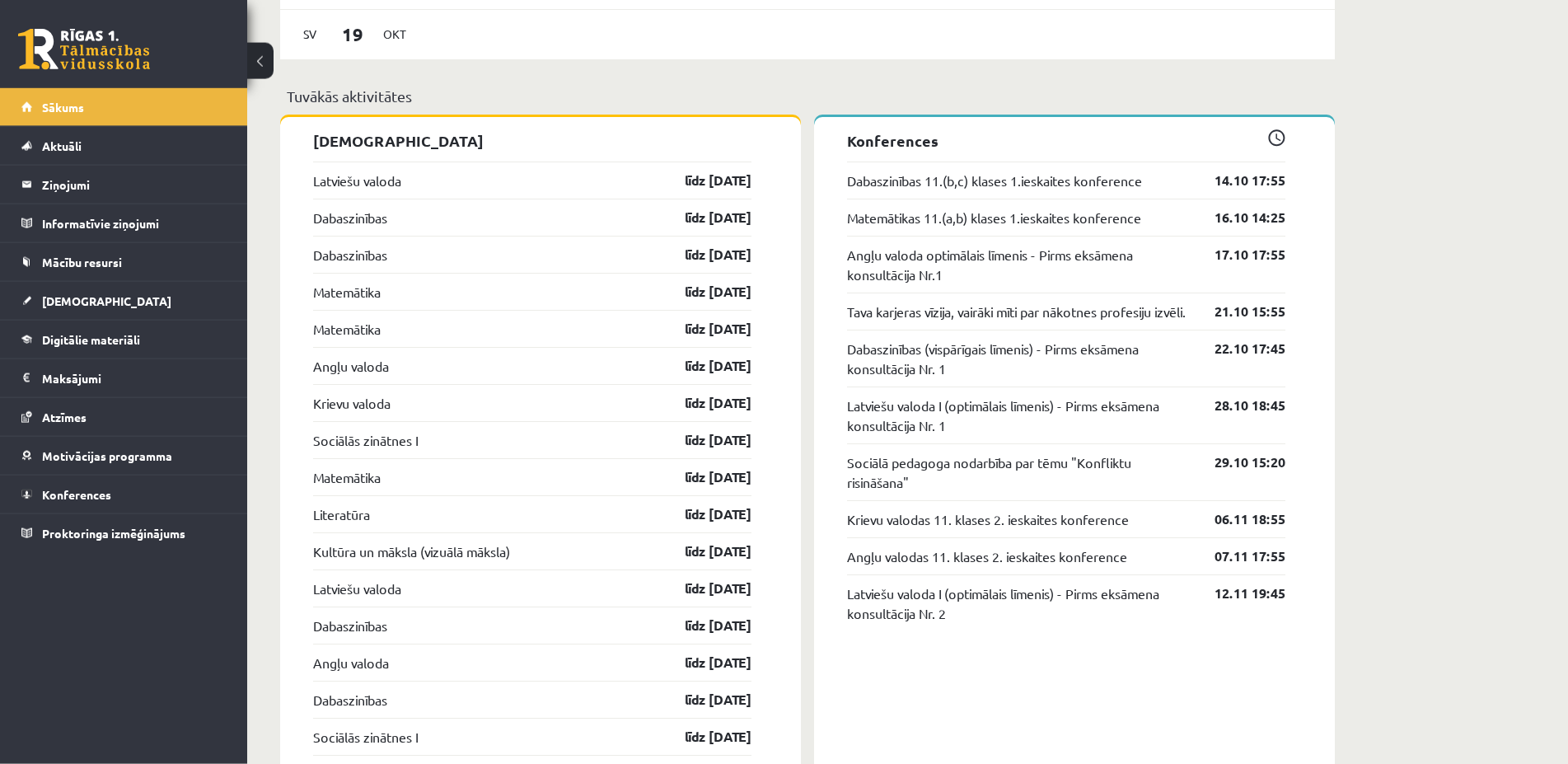
scroll to position [1429, 0]
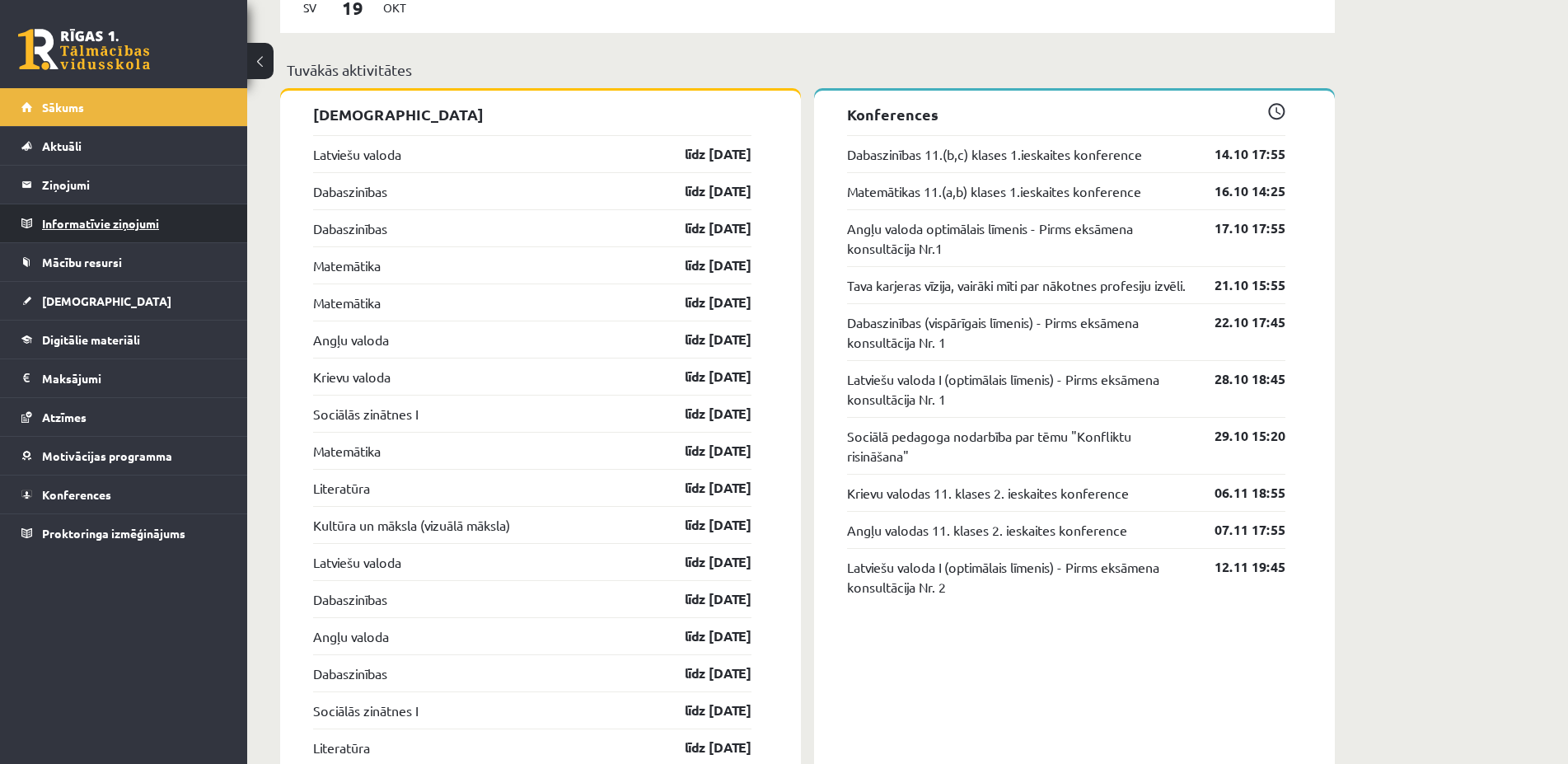
click at [77, 225] on legend "Informatīvie ziņojumi 0" at bounding box center [135, 223] width 184 height 37
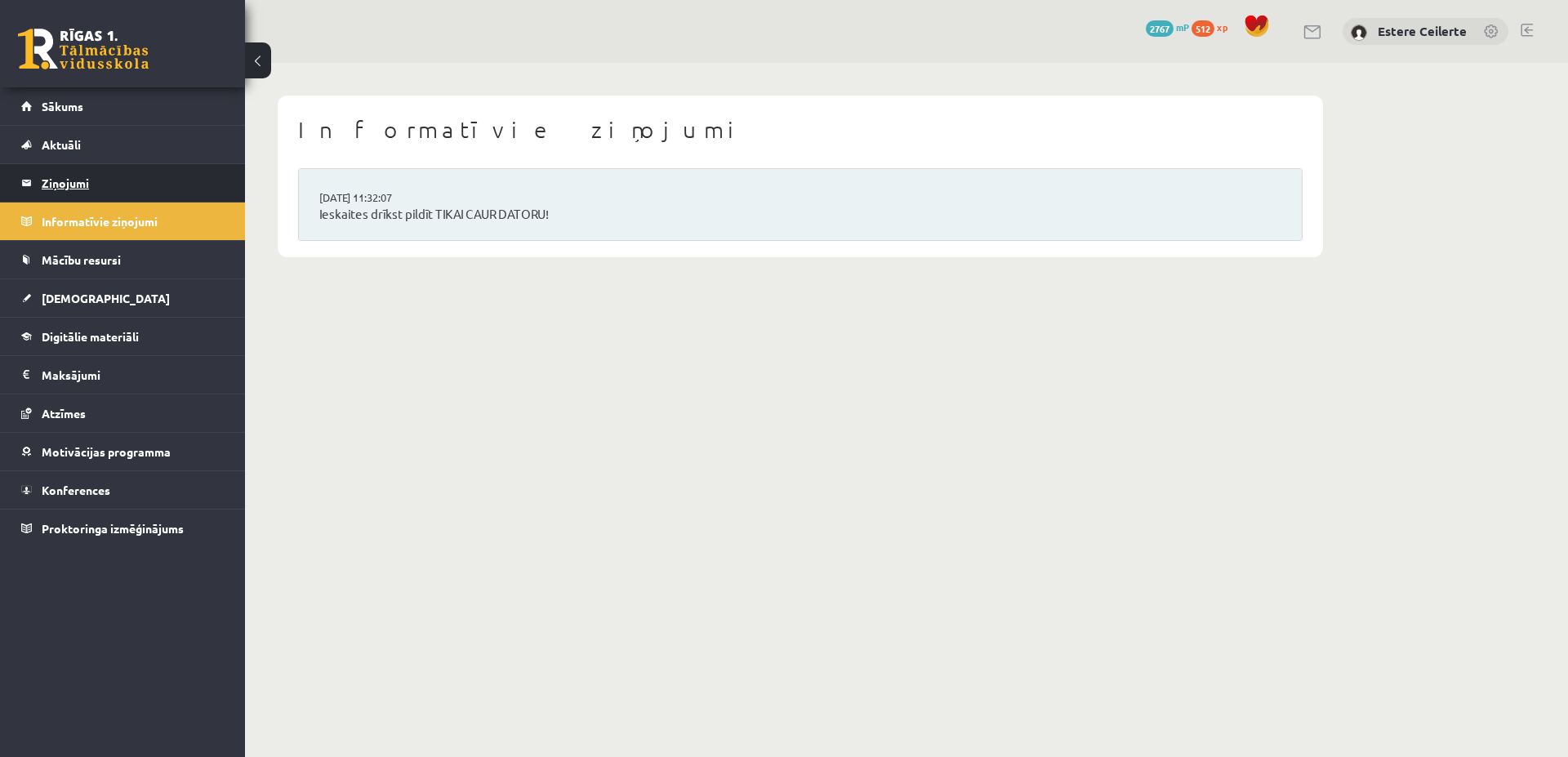
click at [77, 174] on legend "Ziņojumi 0" at bounding box center [133, 182] width 183 height 37
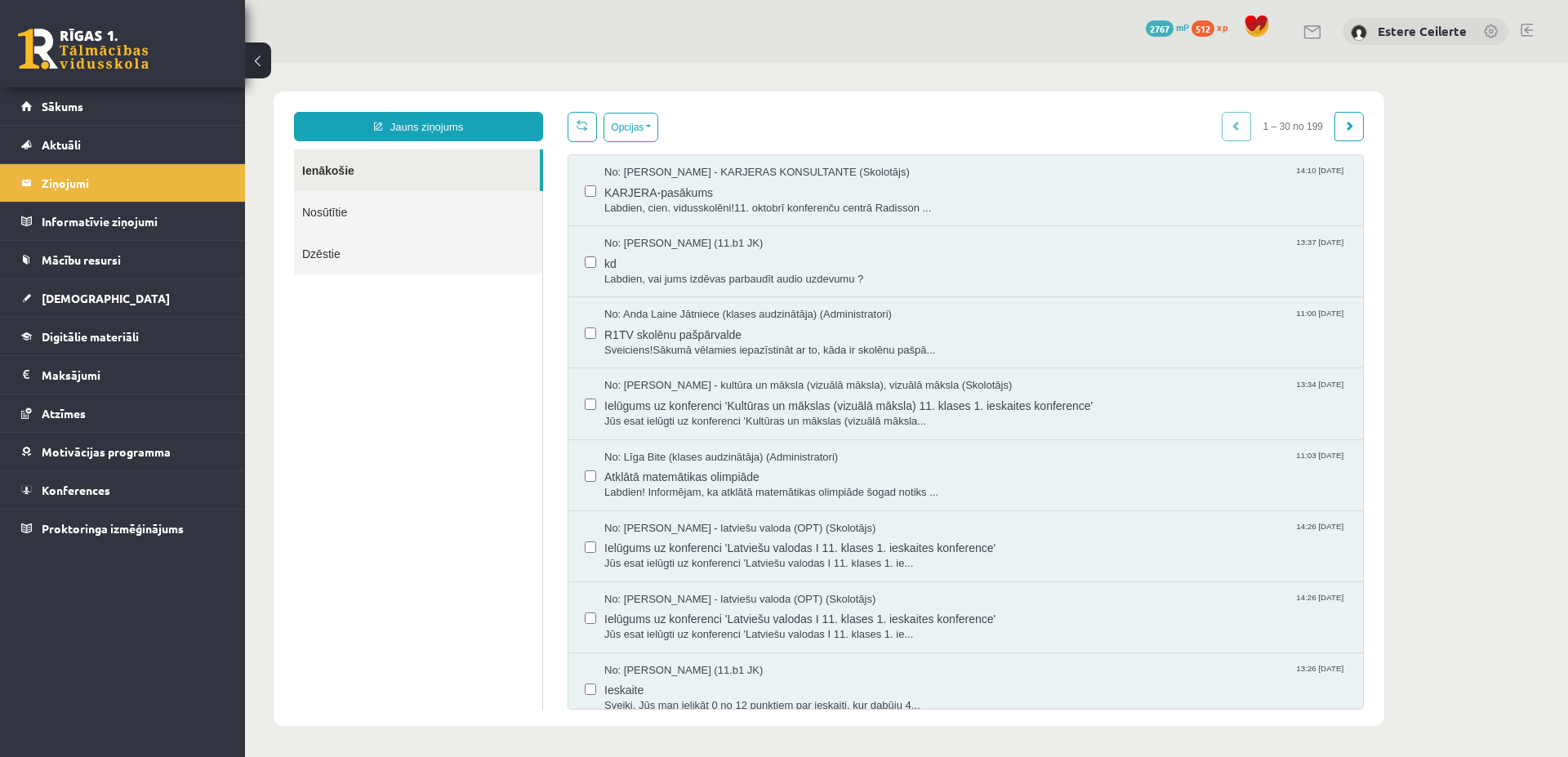
click at [367, 260] on link "Dzēstie" at bounding box center [418, 253] width 248 height 42
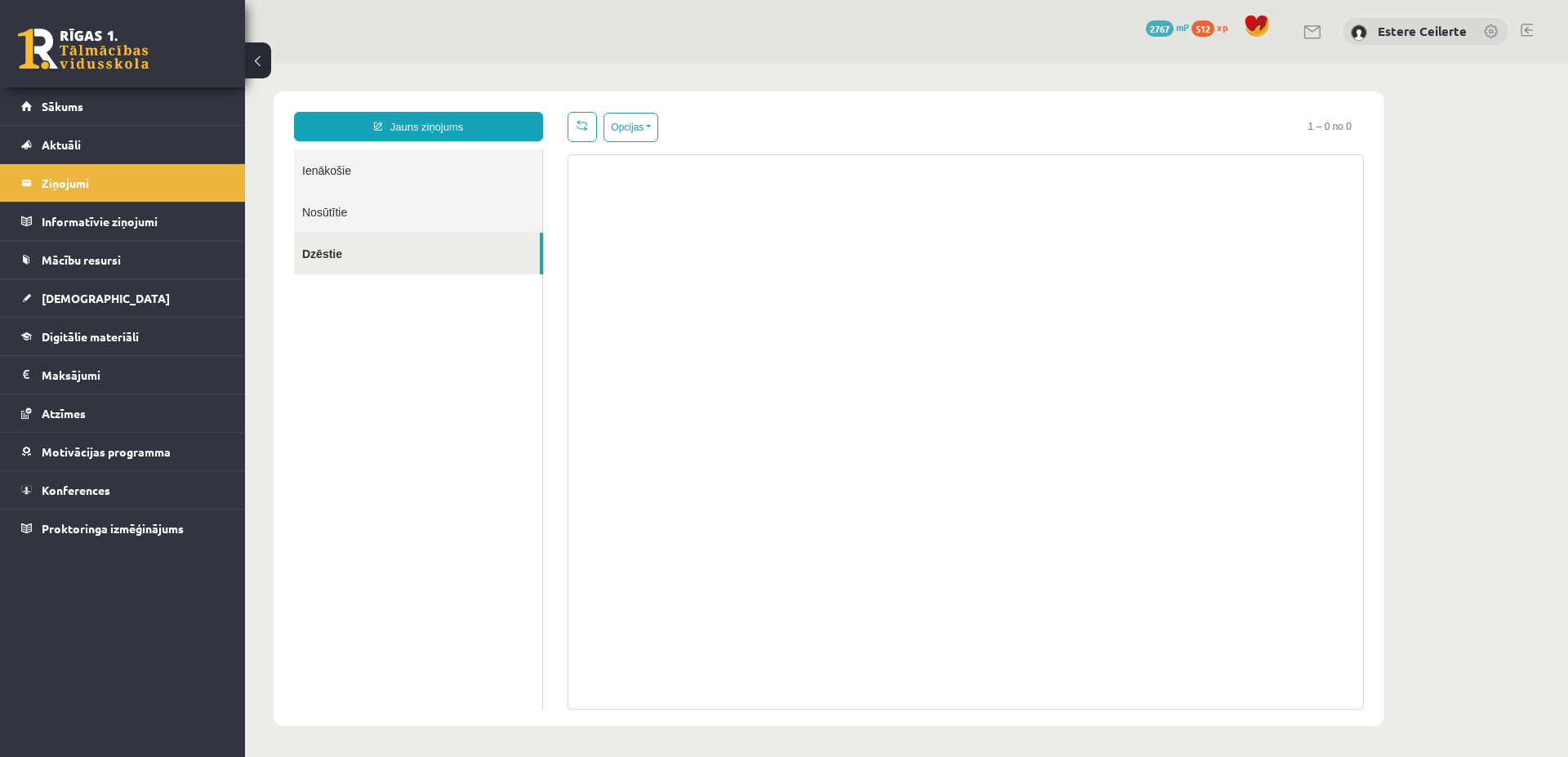
click at [347, 216] on link "Nosūtītie" at bounding box center [418, 212] width 248 height 42
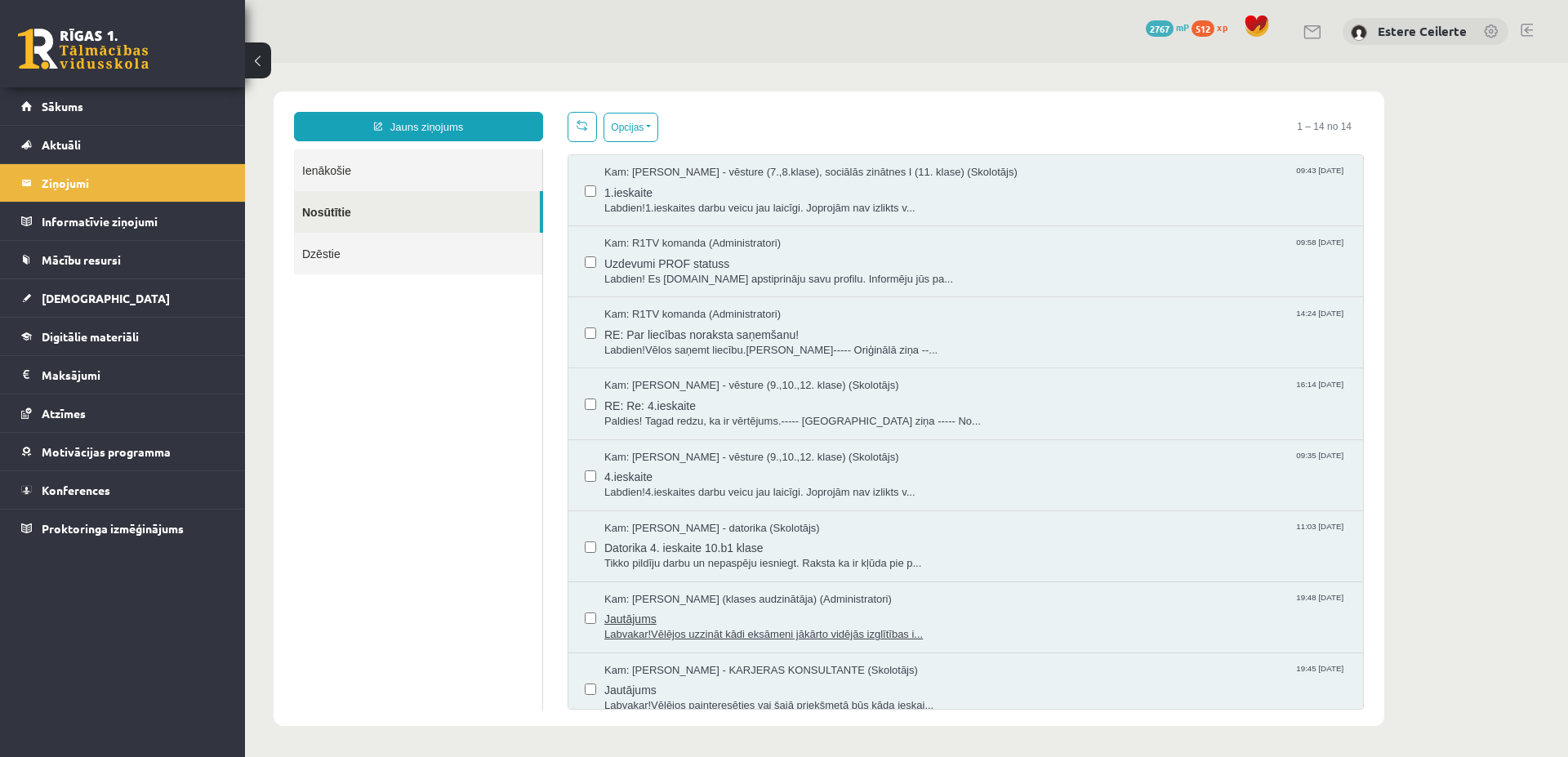
click at [738, 630] on span "Labvakar!Vēlējos uzzināt kādi eksāmeni jākārto vidējās izglītības i..." at bounding box center [976, 635] width 743 height 15
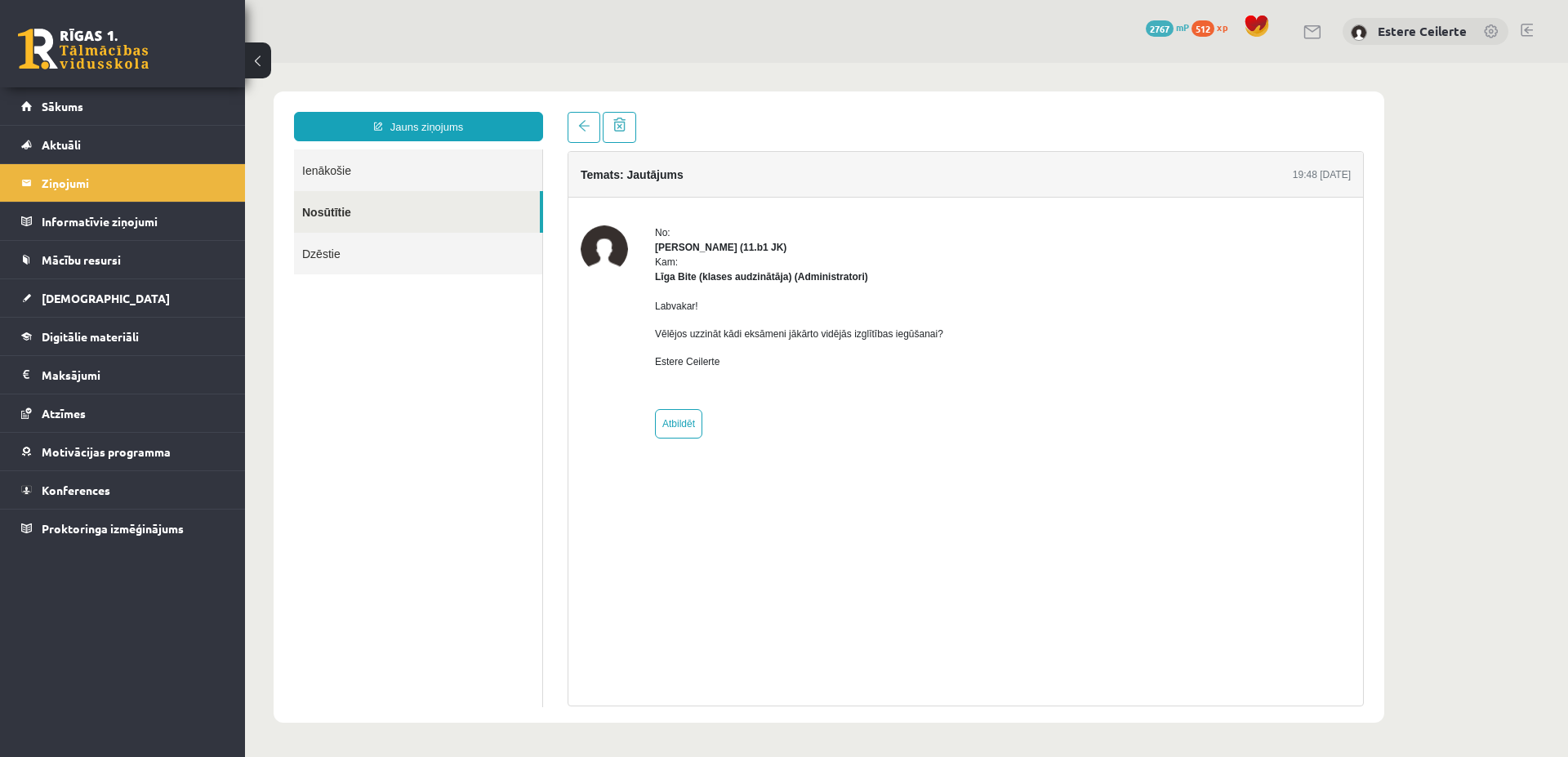
click at [334, 216] on link "Nosūtītie" at bounding box center [417, 212] width 246 height 42
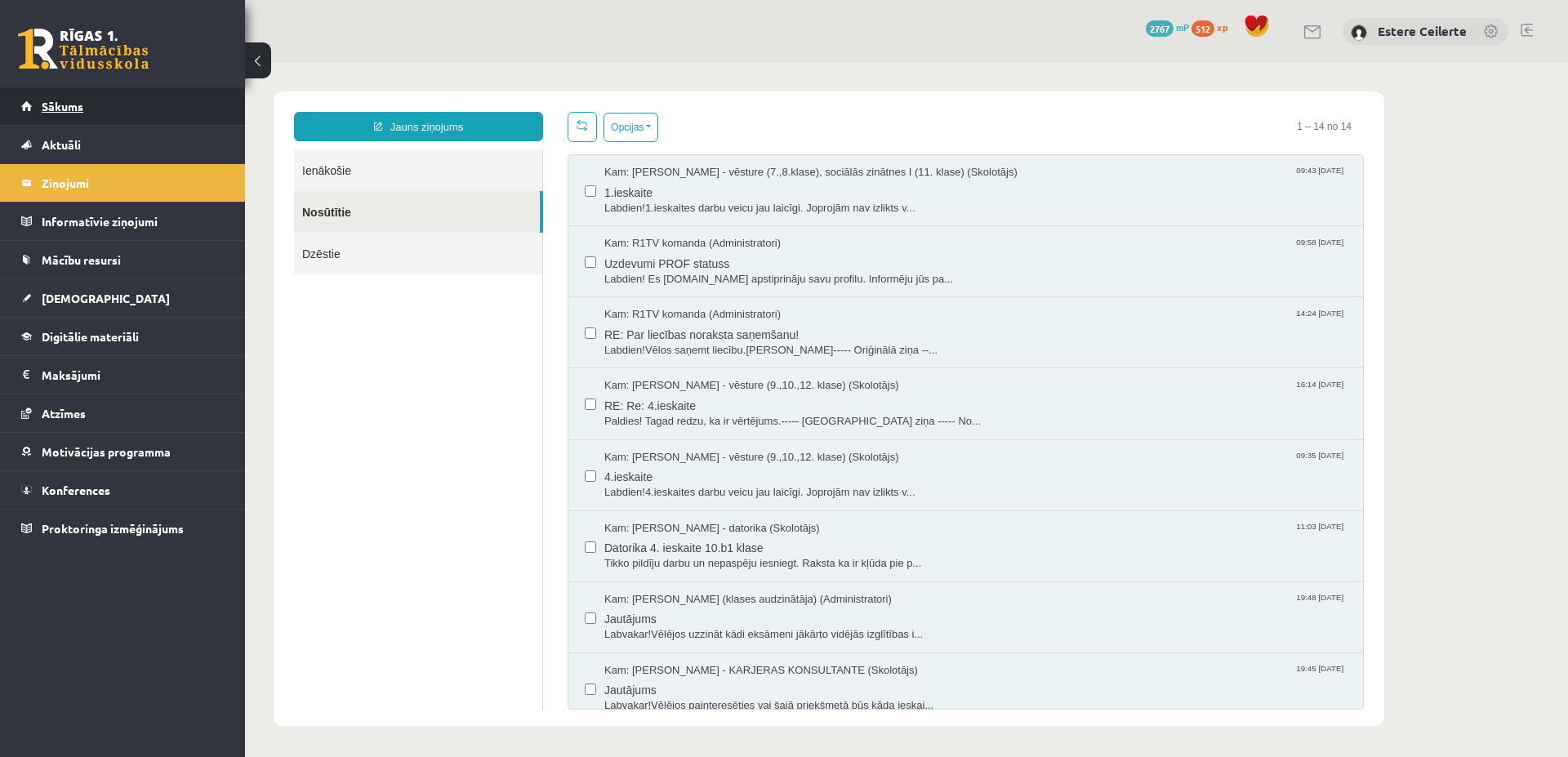
click at [74, 106] on span "Sākums" at bounding box center [63, 106] width 42 height 14
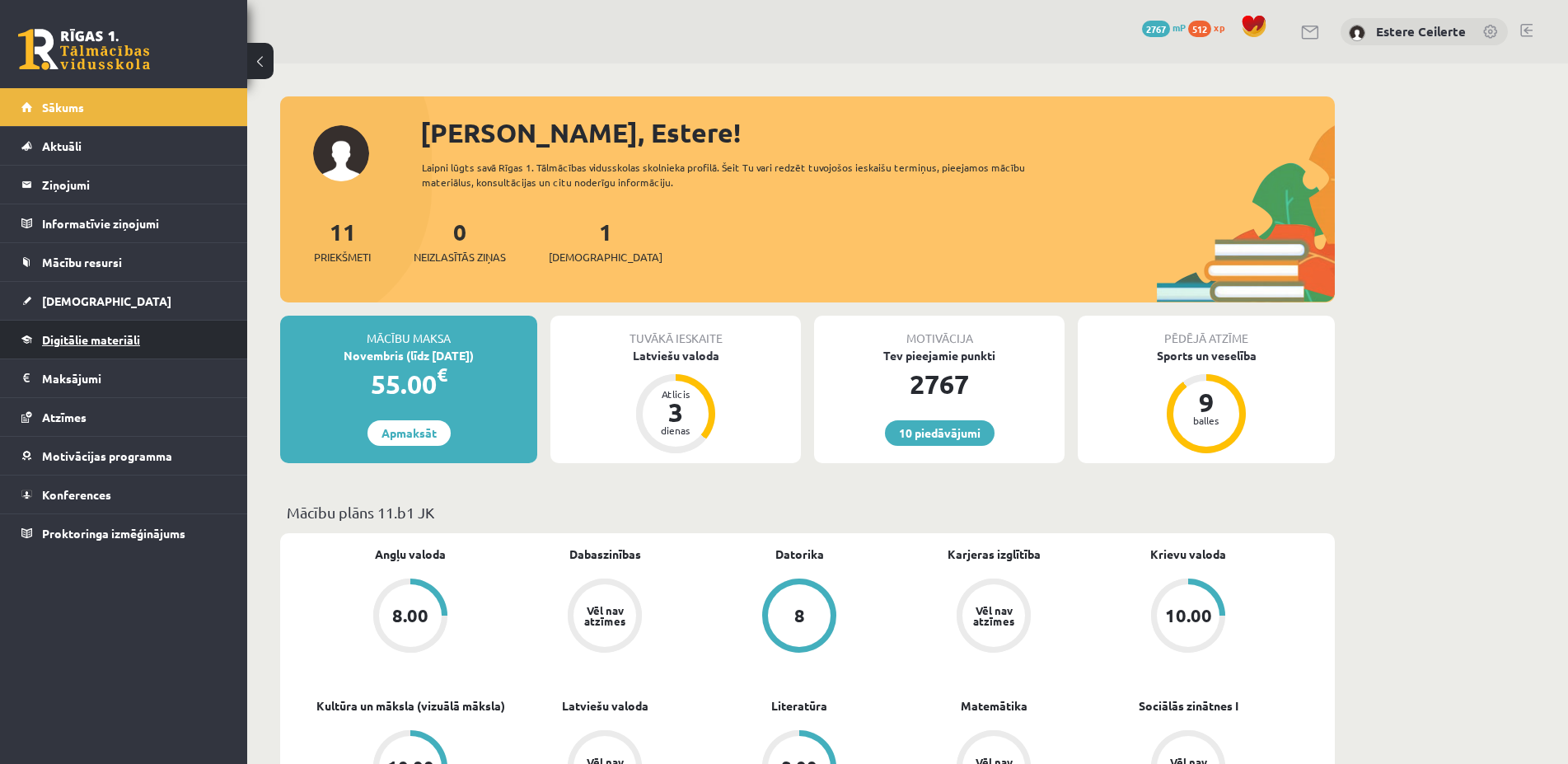
click at [86, 336] on span "Digitālie materiāli" at bounding box center [91, 339] width 98 height 14
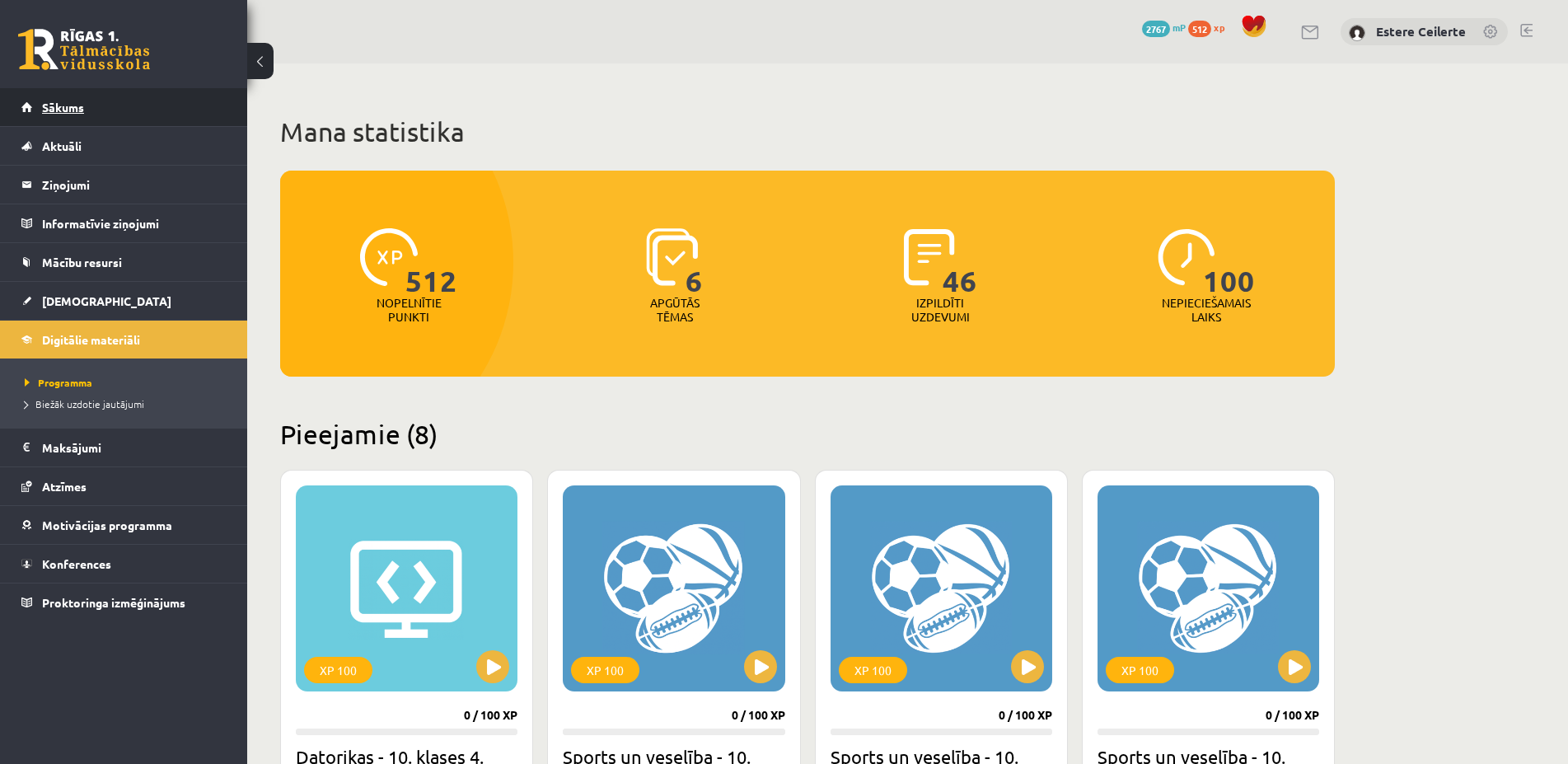
click at [81, 101] on span "Sākums" at bounding box center [63, 107] width 42 height 14
